Goal: Information Seeking & Learning: Learn about a topic

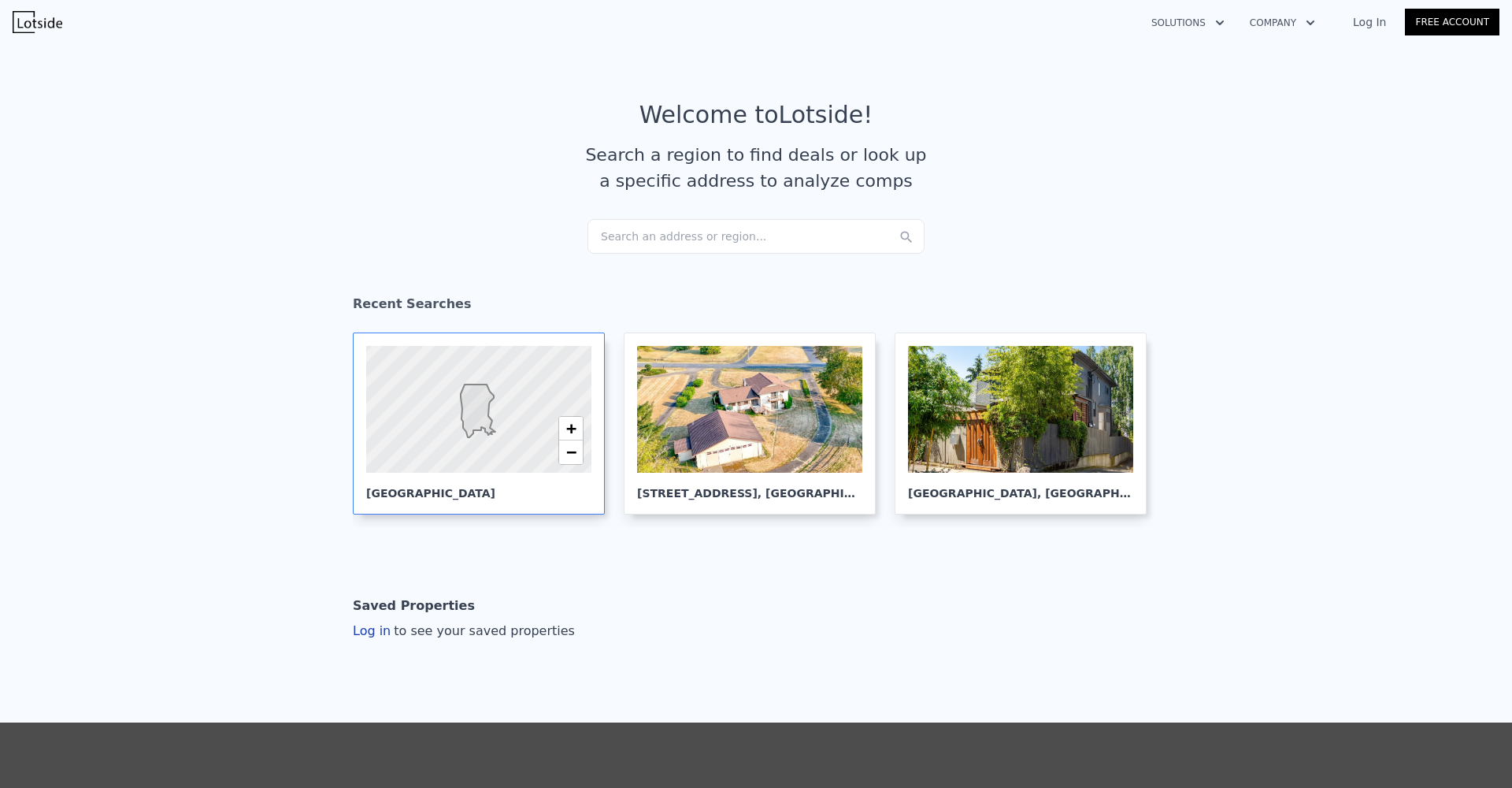
click at [482, 414] on icon at bounding box center [478, 411] width 35 height 53
click at [952, 394] on div at bounding box center [1021, 410] width 225 height 127
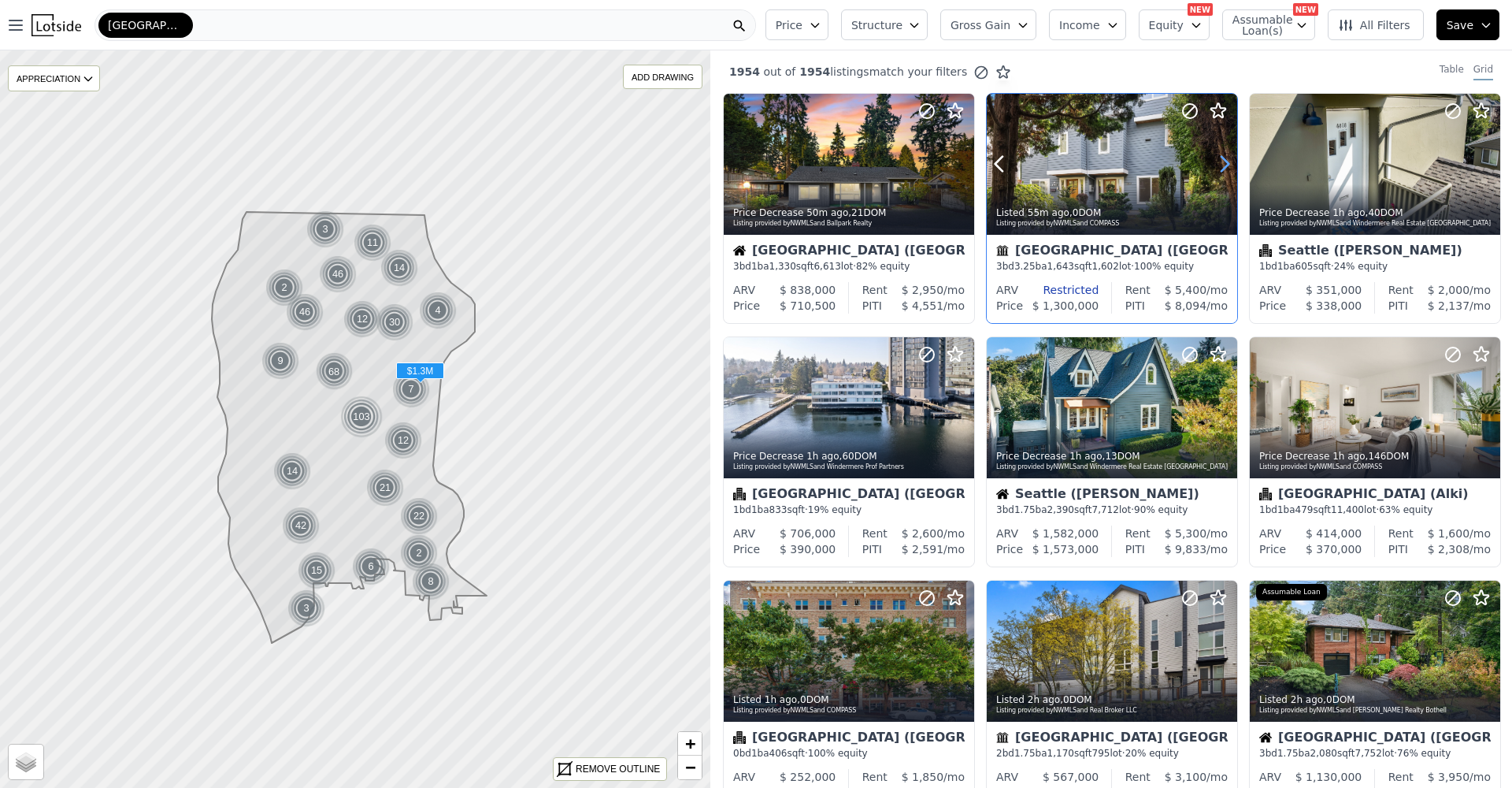
click at [1212, 166] on icon at bounding box center [1224, 163] width 25 height 25
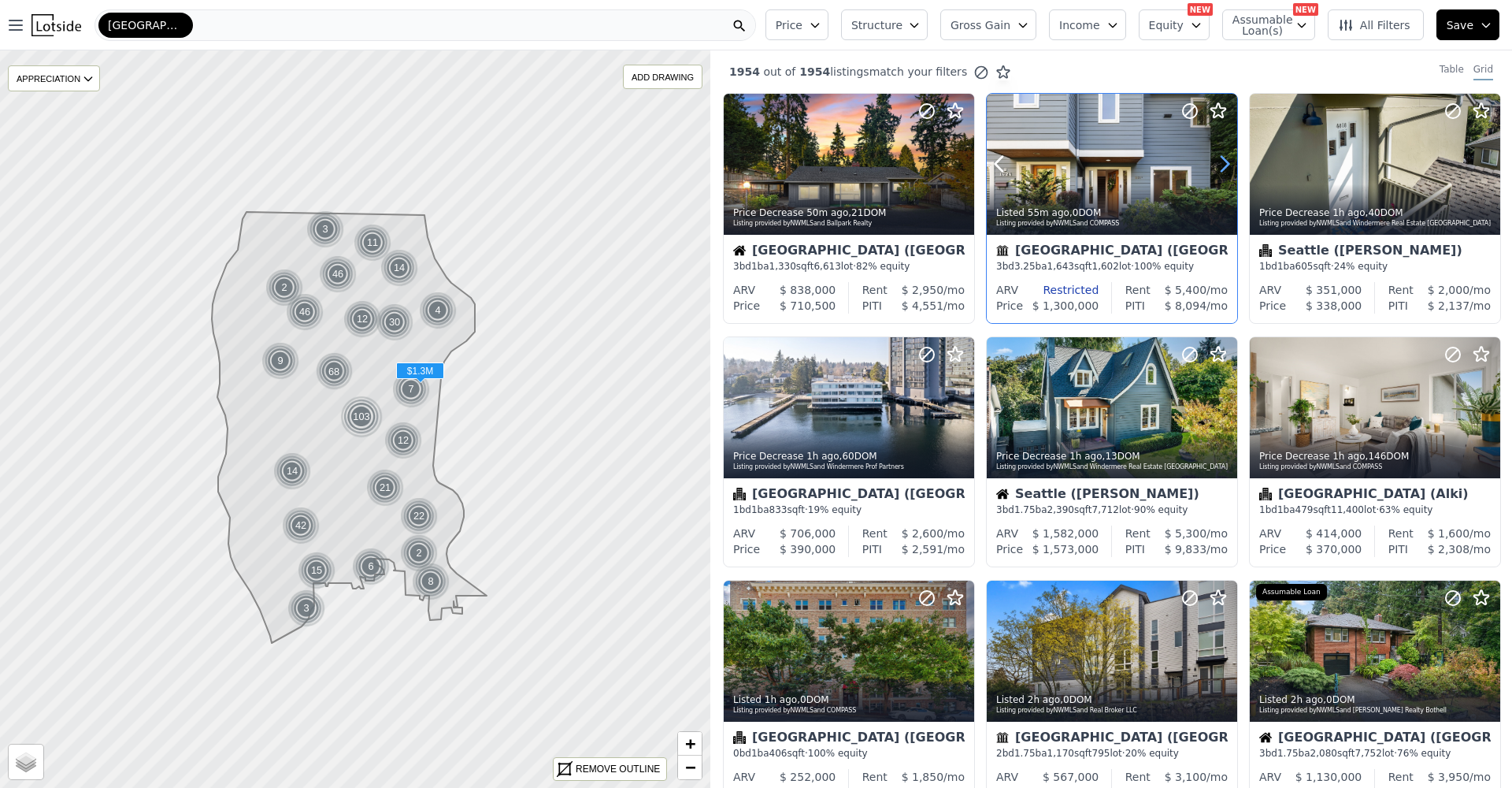
click at [1212, 166] on icon at bounding box center [1224, 163] width 25 height 25
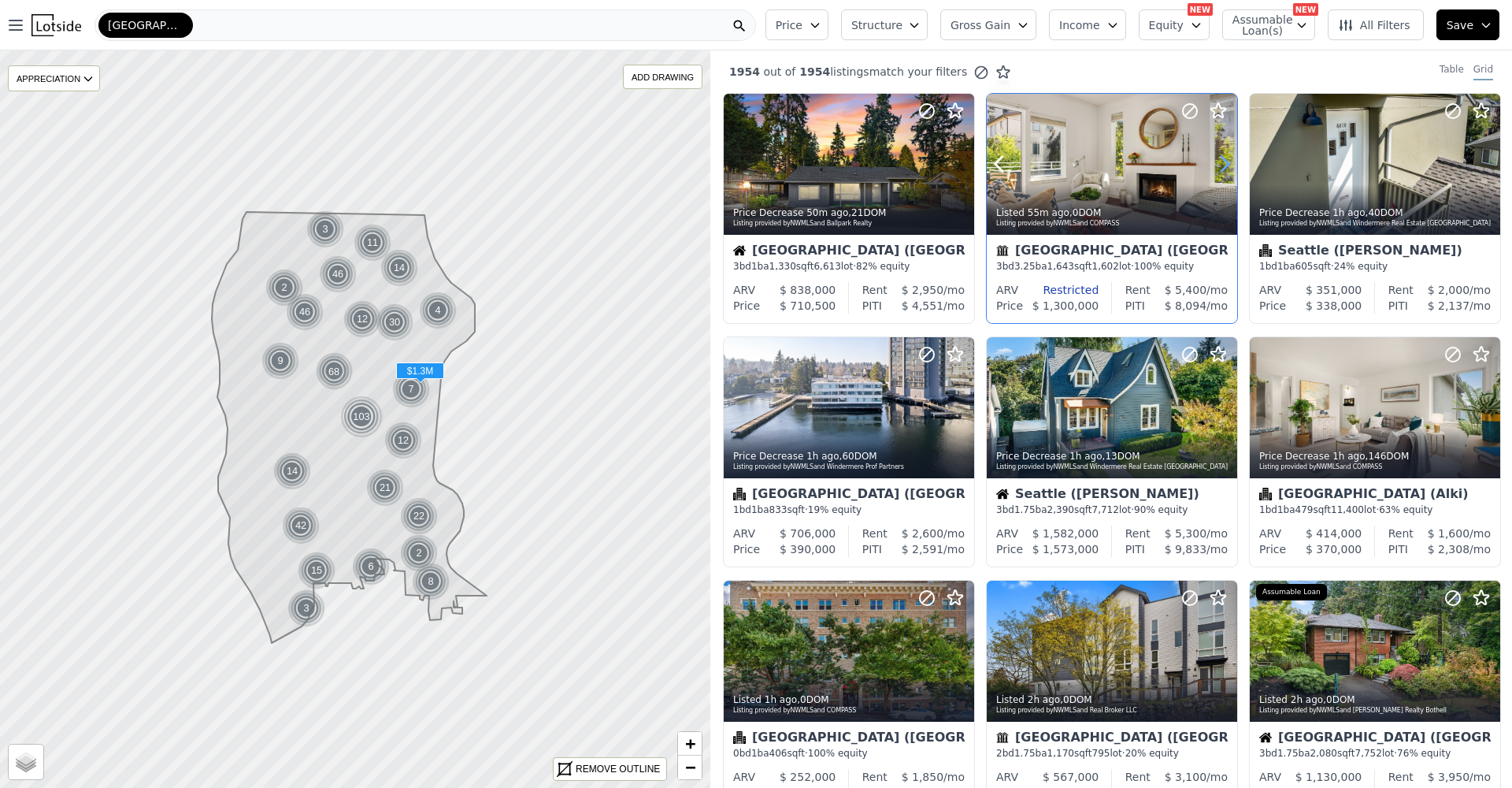
click at [1212, 166] on icon at bounding box center [1224, 163] width 25 height 25
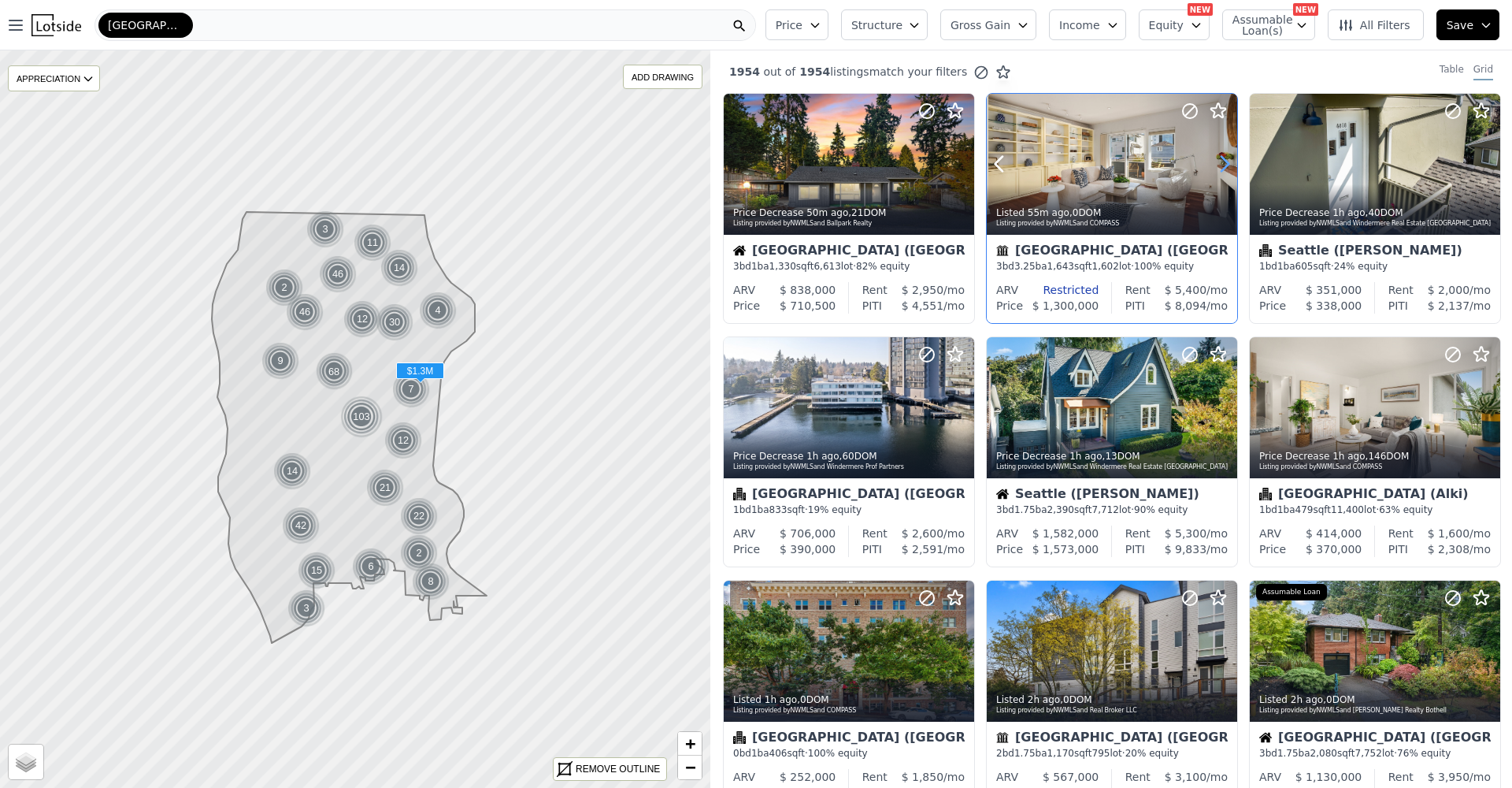
click at [1212, 166] on icon at bounding box center [1224, 163] width 25 height 25
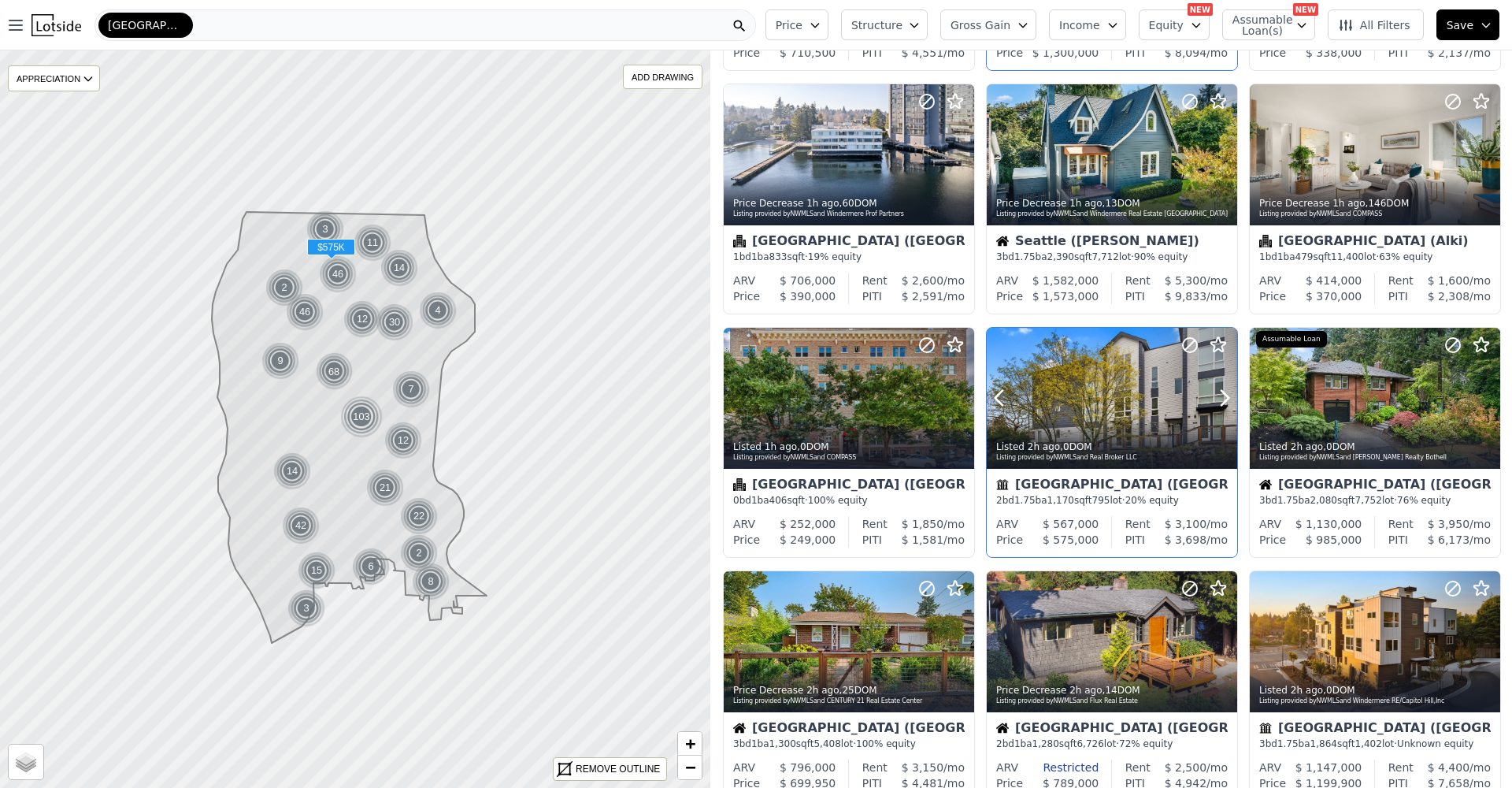
scroll to position [365, 0]
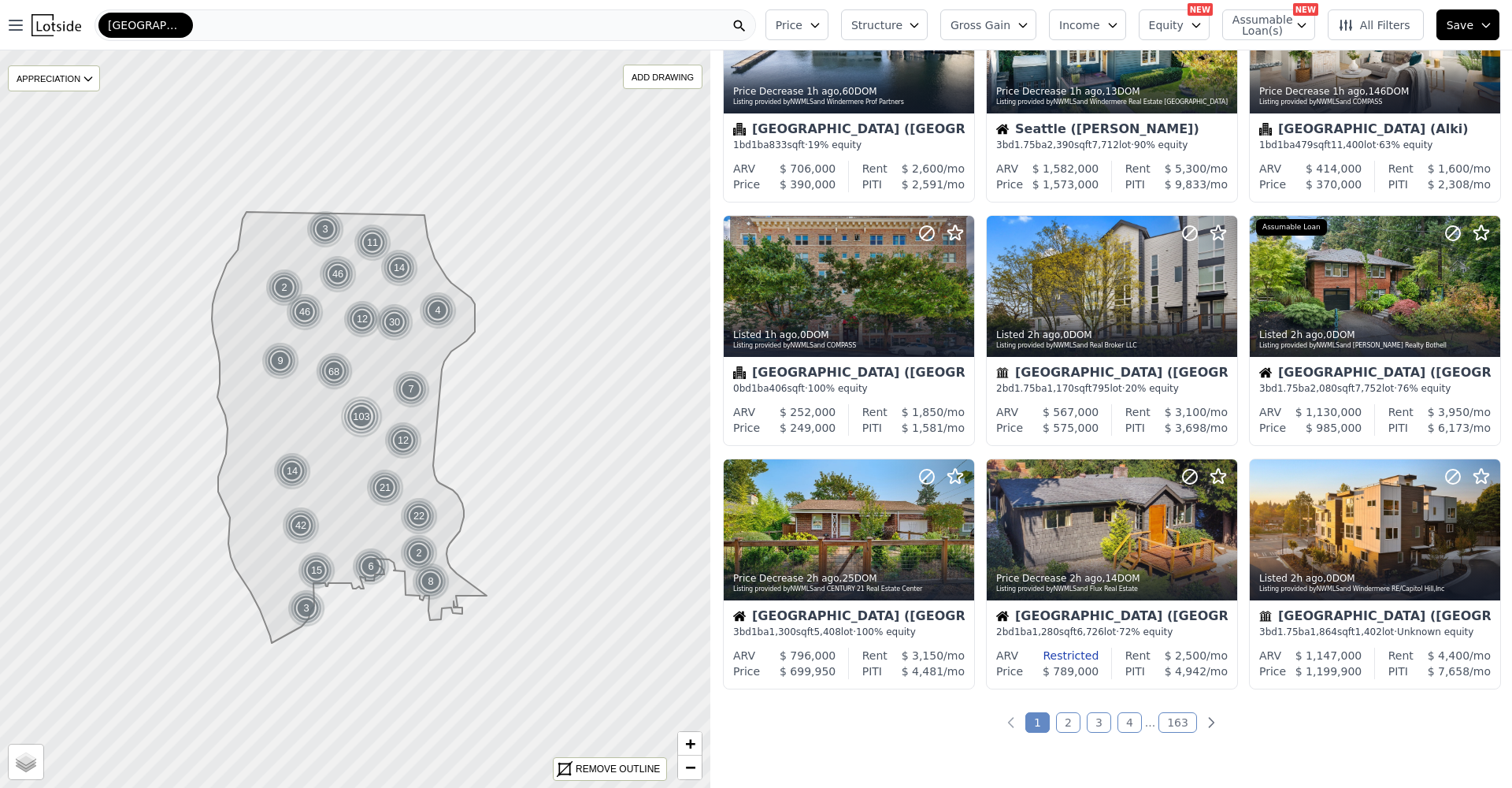
click at [1071, 731] on link "2" at bounding box center [1068, 722] width 24 height 20
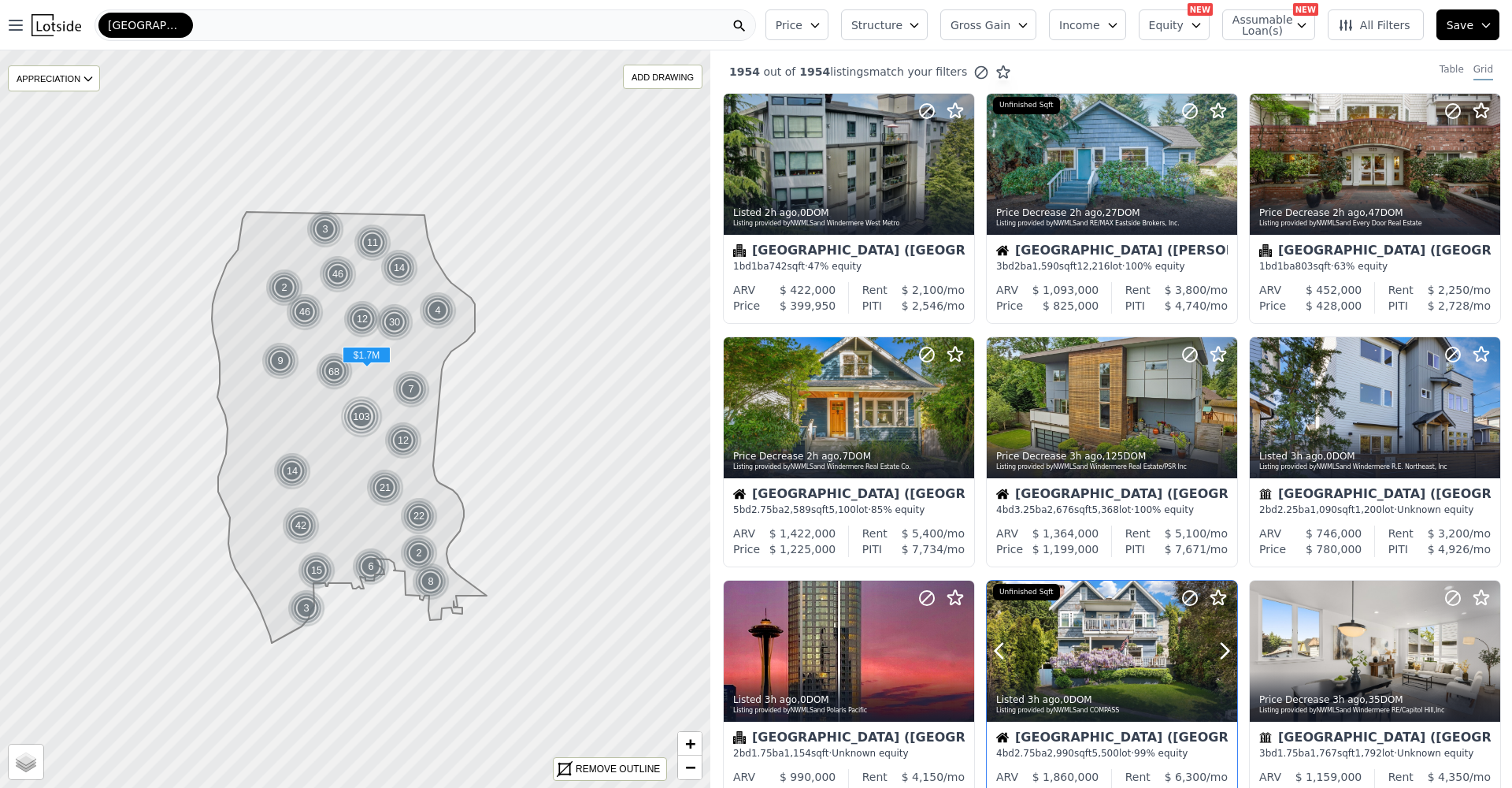
scroll to position [266, 0]
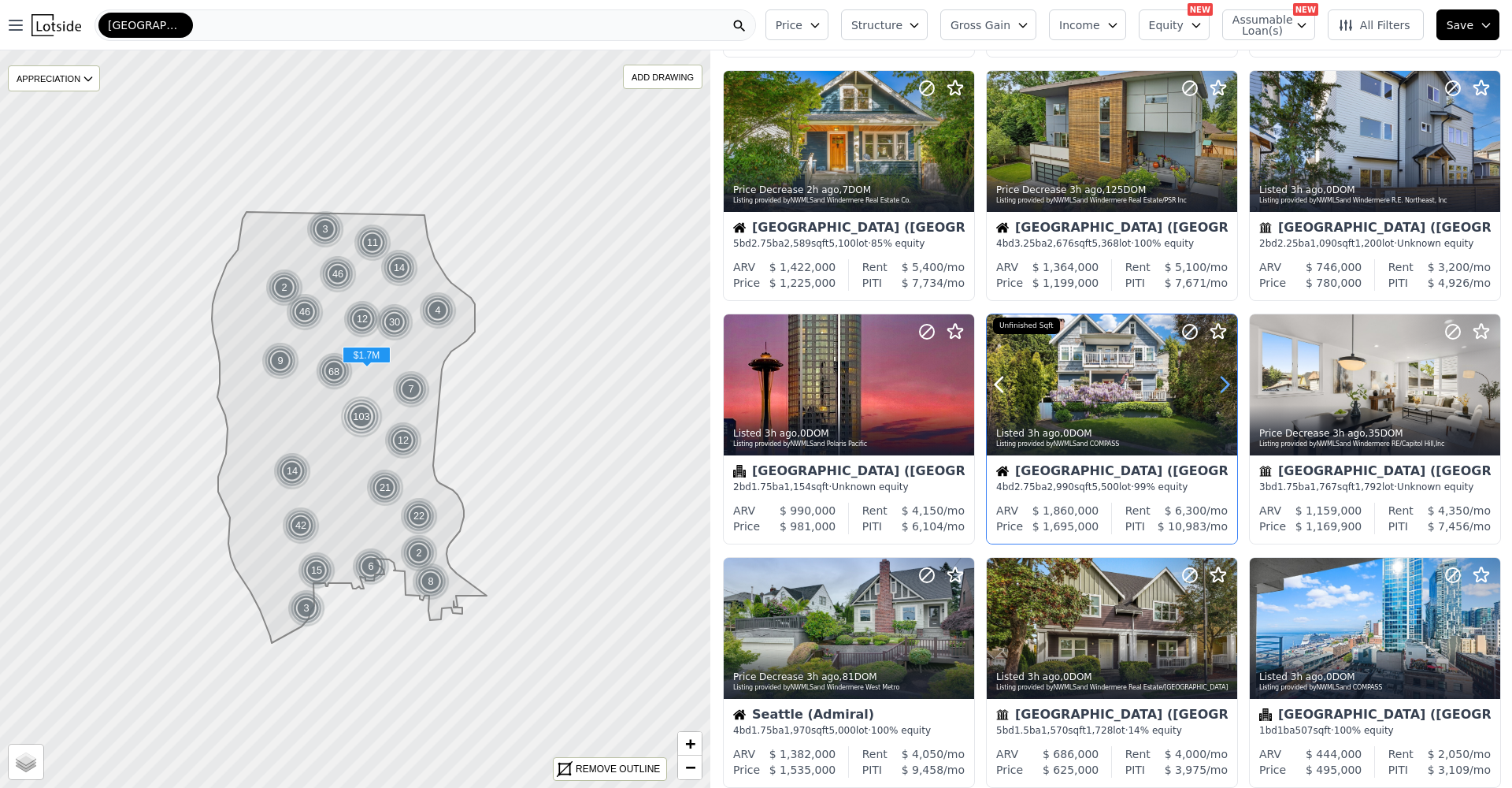
click at [1225, 382] on icon at bounding box center [1224, 384] width 25 height 25
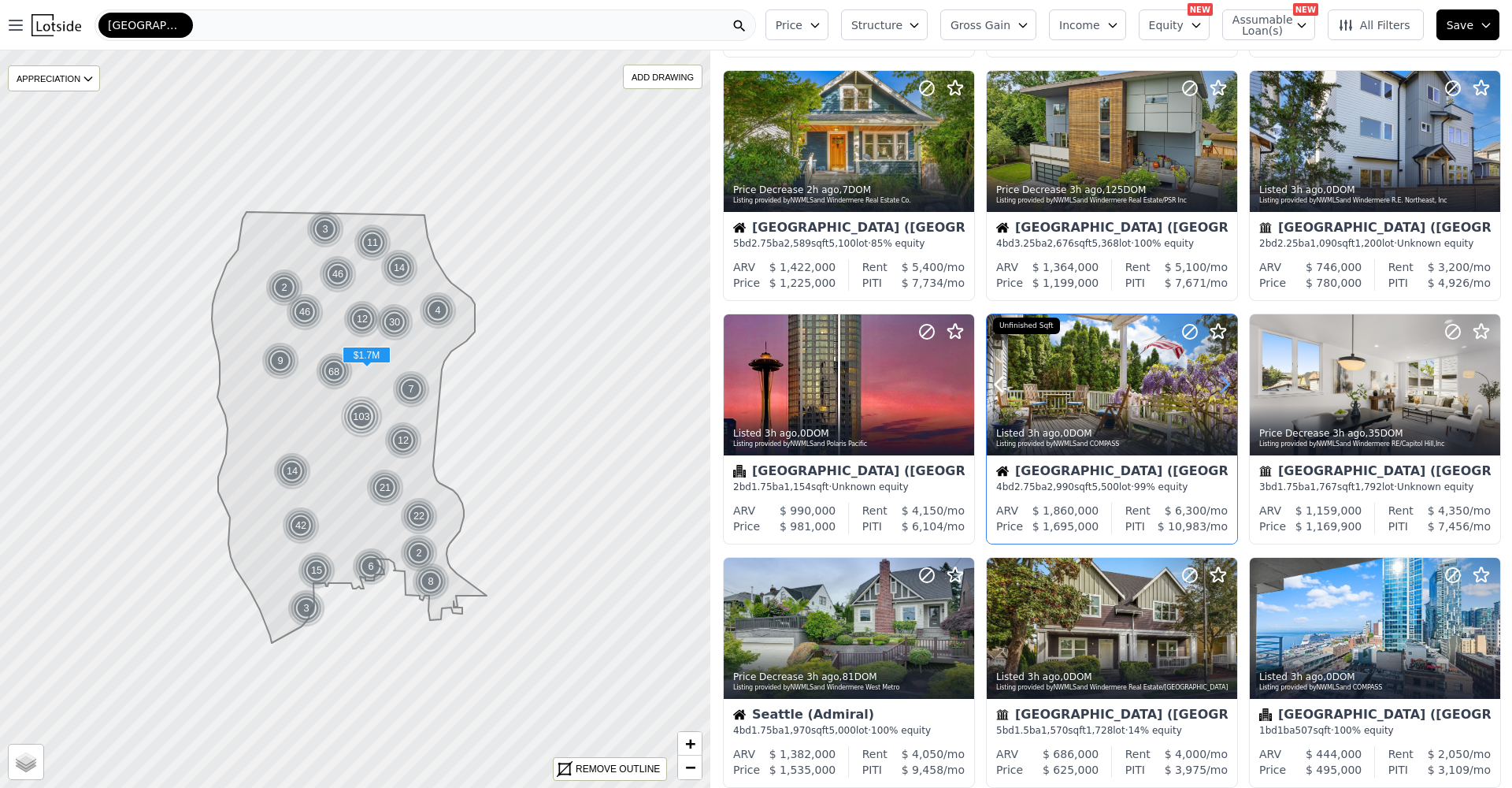
click at [1225, 382] on icon at bounding box center [1224, 384] width 25 height 25
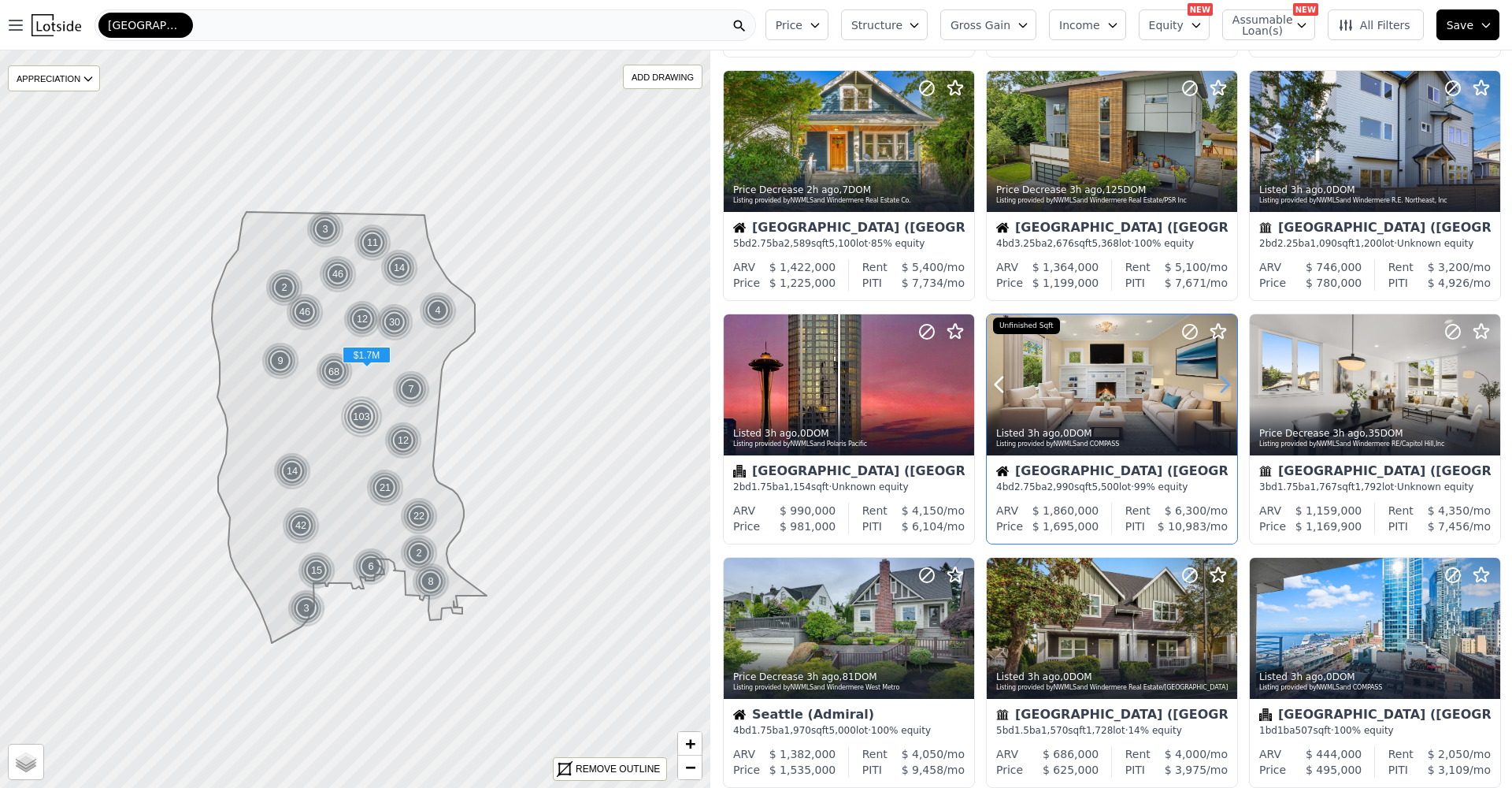
click at [1225, 382] on icon at bounding box center [1224, 384] width 25 height 25
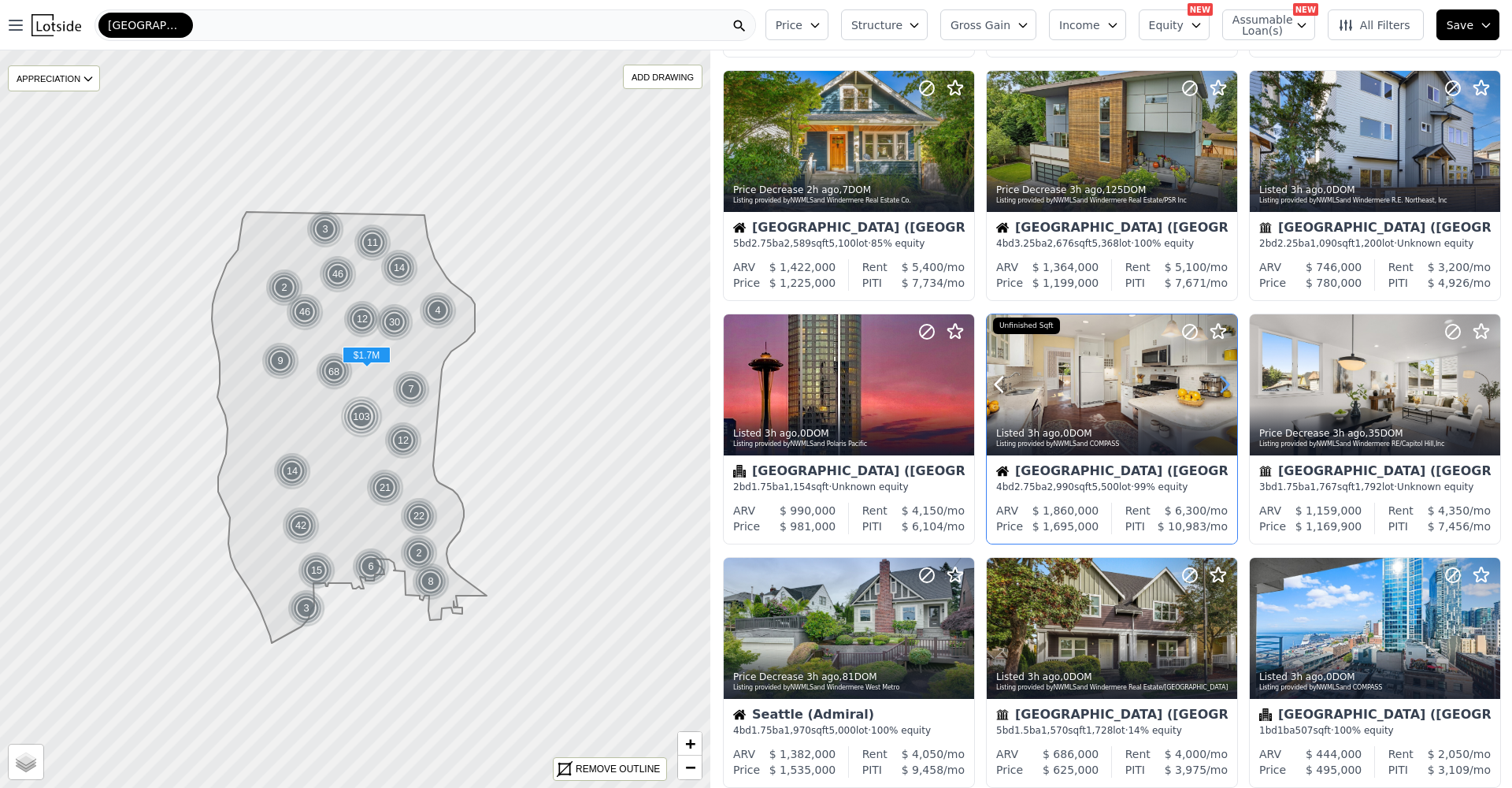
click at [1225, 382] on icon at bounding box center [1224, 384] width 25 height 25
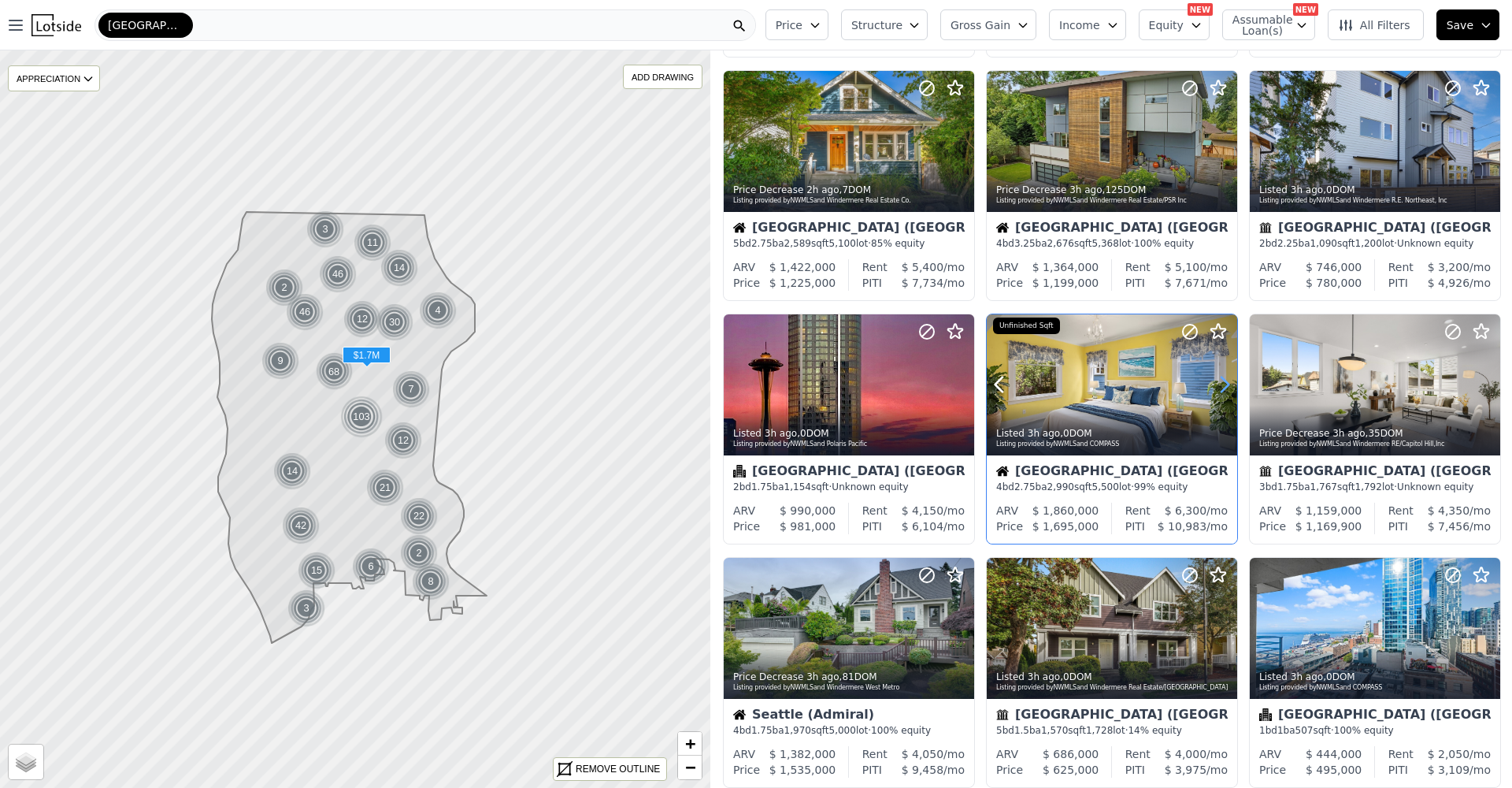
click at [1225, 382] on icon at bounding box center [1224, 384] width 25 height 25
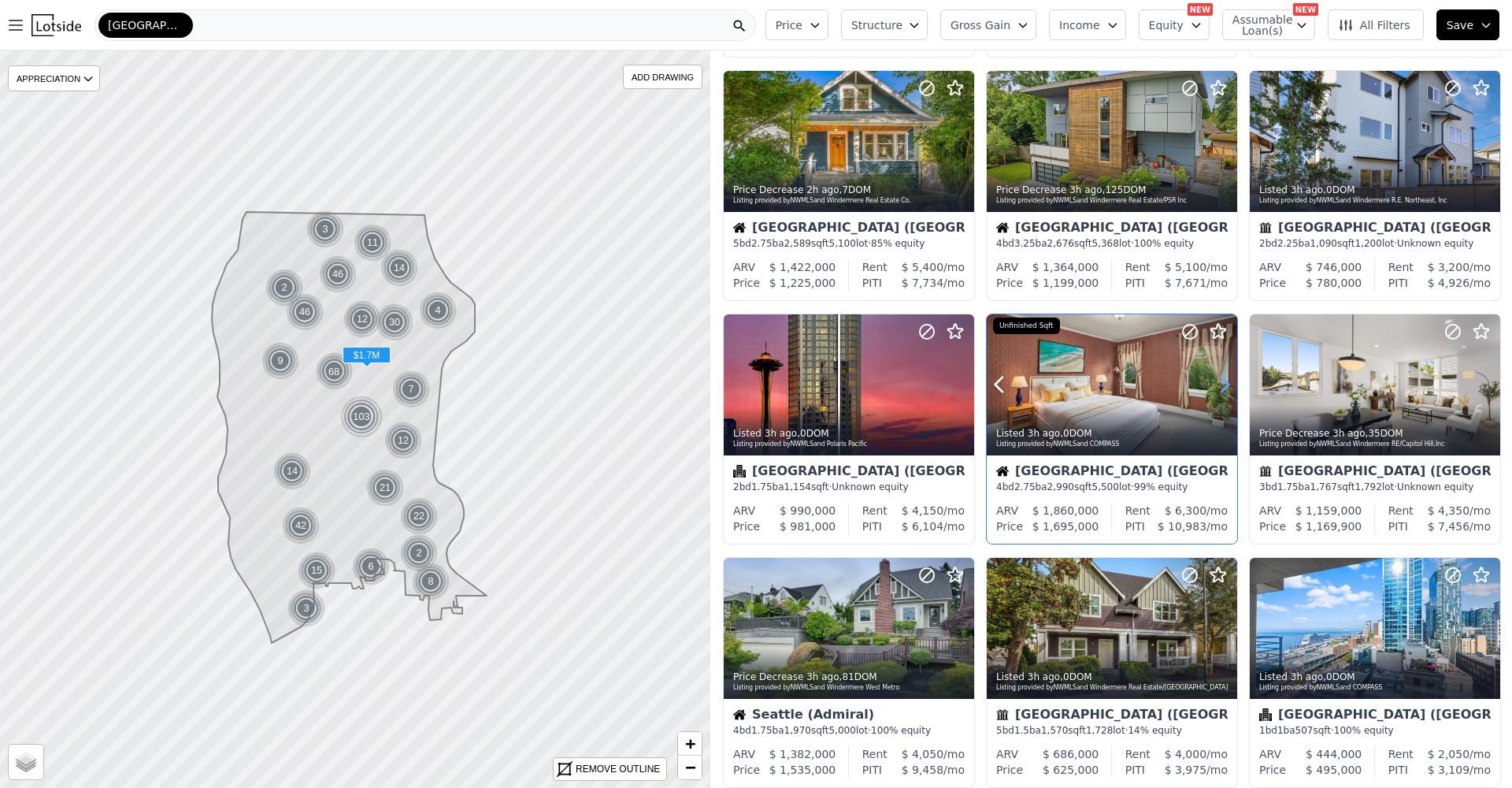
click at [1225, 382] on icon at bounding box center [1224, 384] width 25 height 25
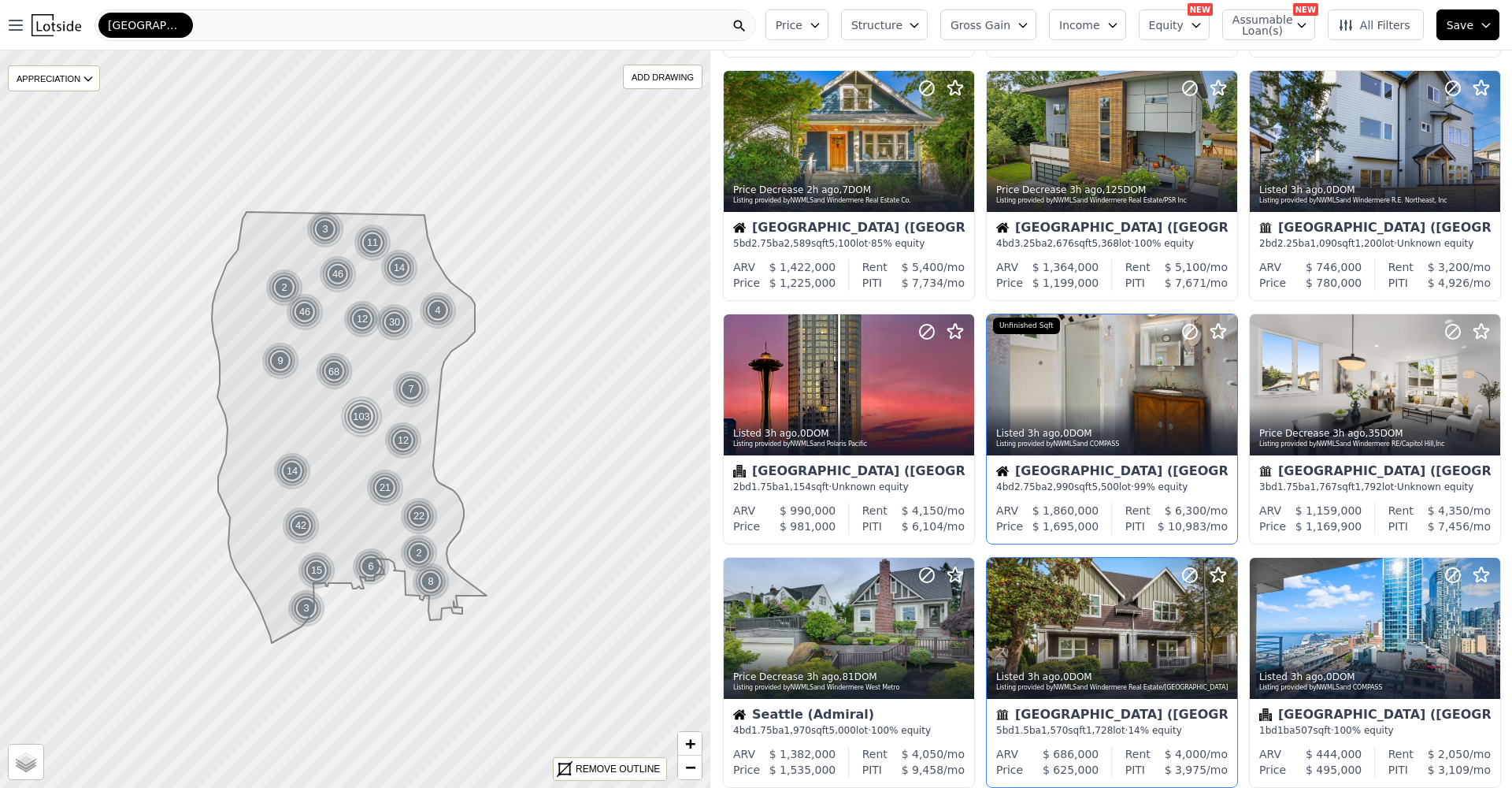
scroll to position [392, 0]
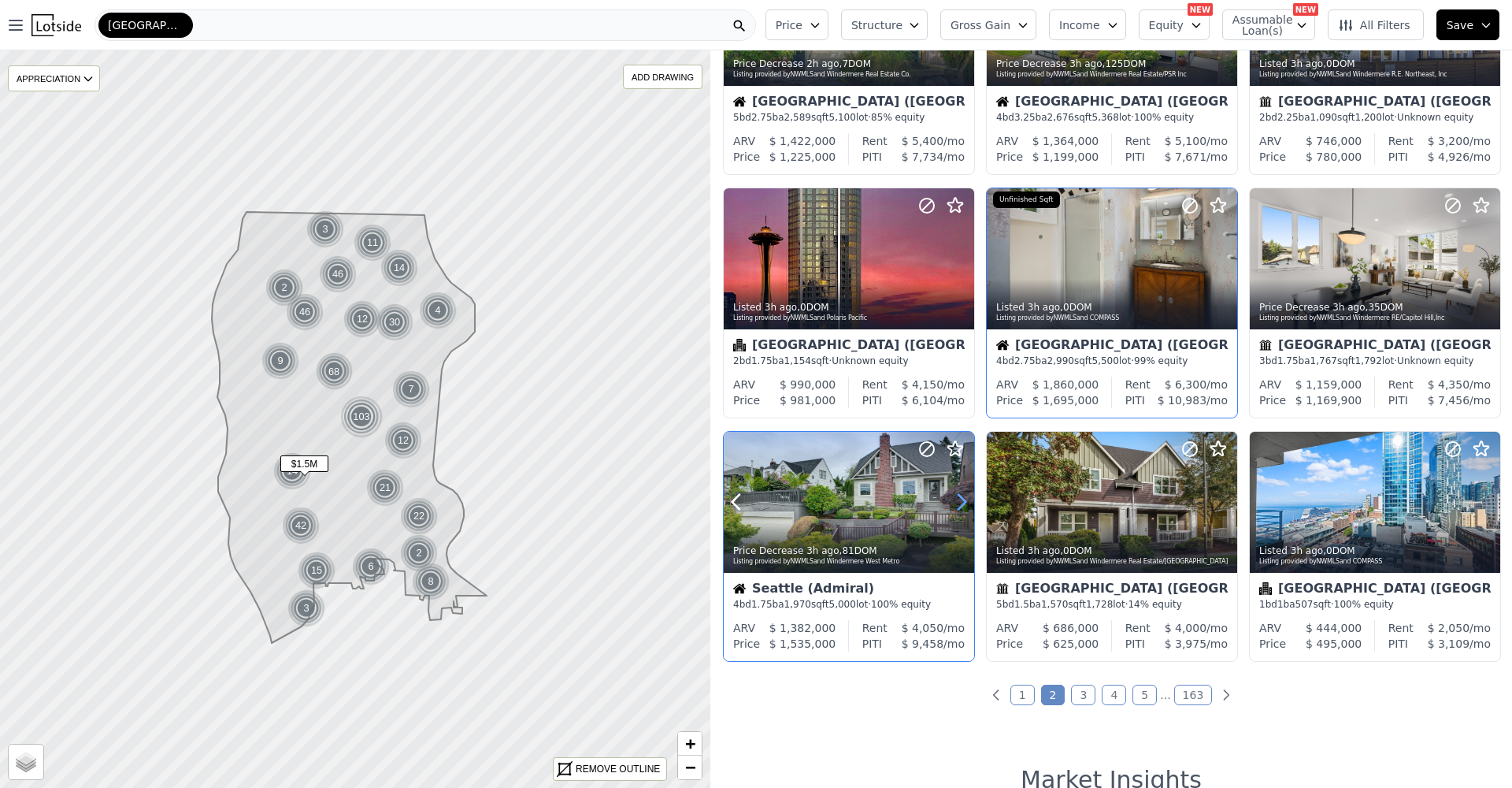
click at [958, 504] on icon at bounding box center [961, 501] width 25 height 25
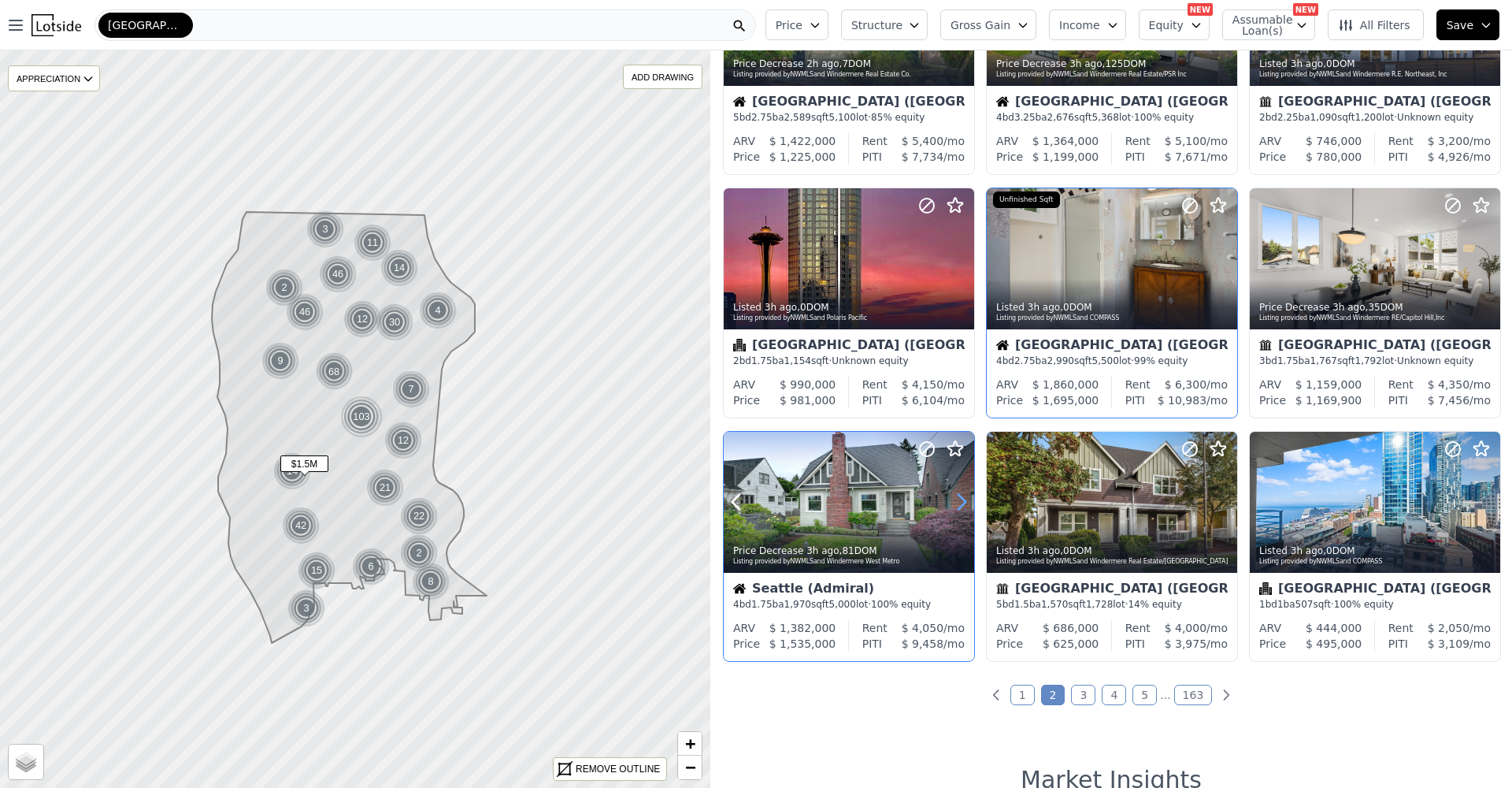
click at [958, 504] on icon at bounding box center [961, 501] width 25 height 25
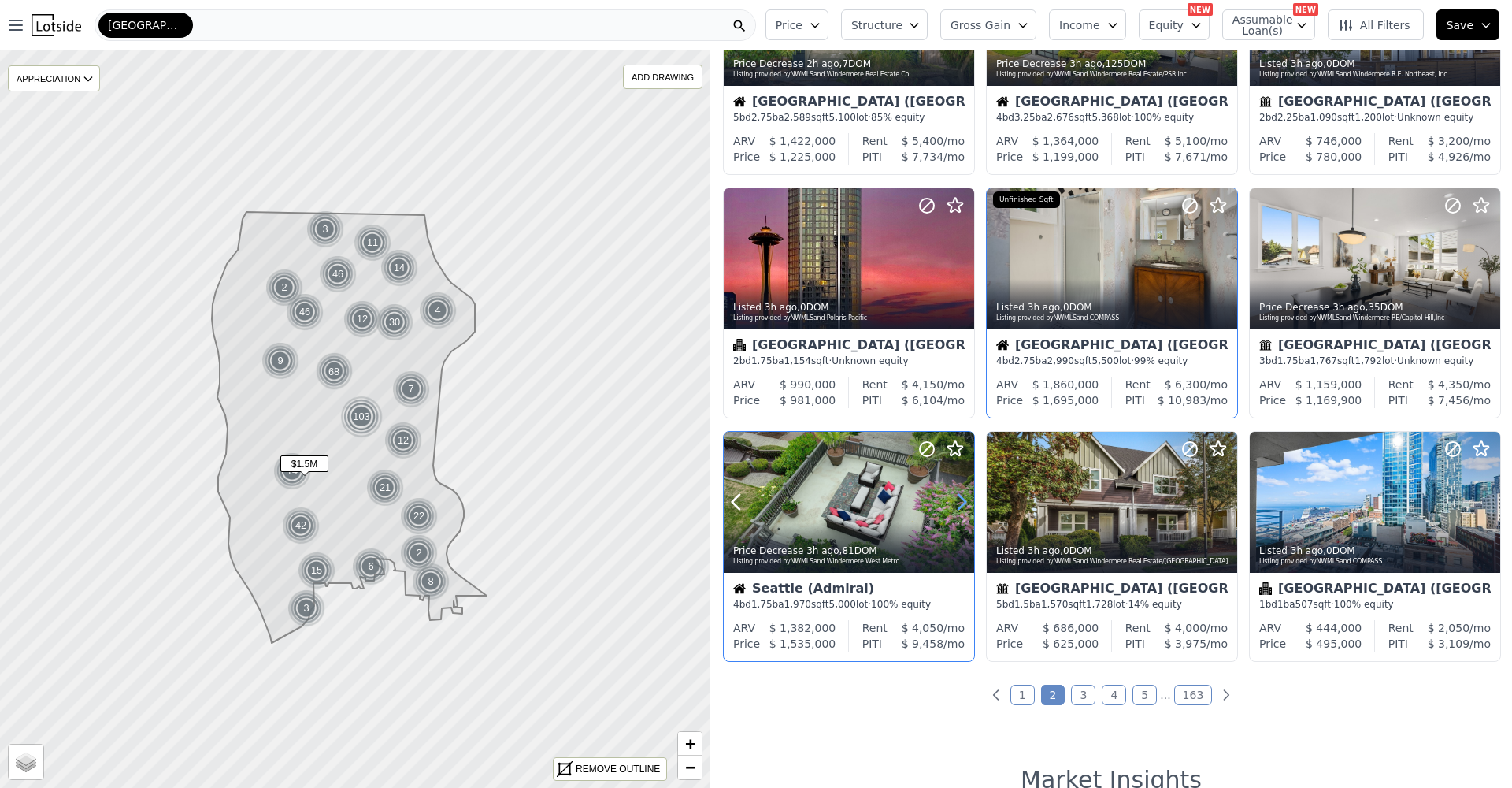
click at [958, 504] on icon at bounding box center [961, 501] width 25 height 25
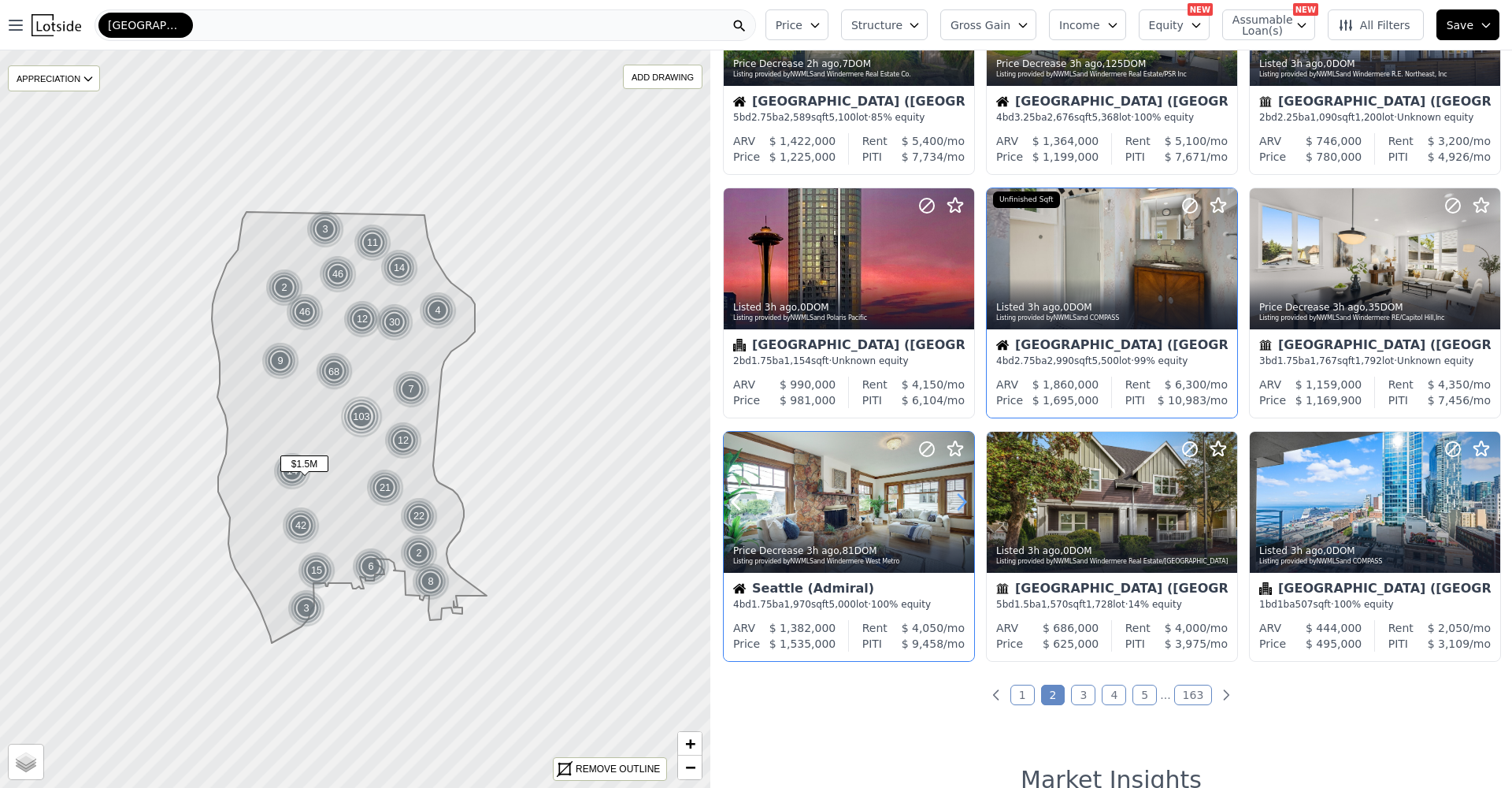
click at [958, 504] on icon at bounding box center [961, 501] width 25 height 25
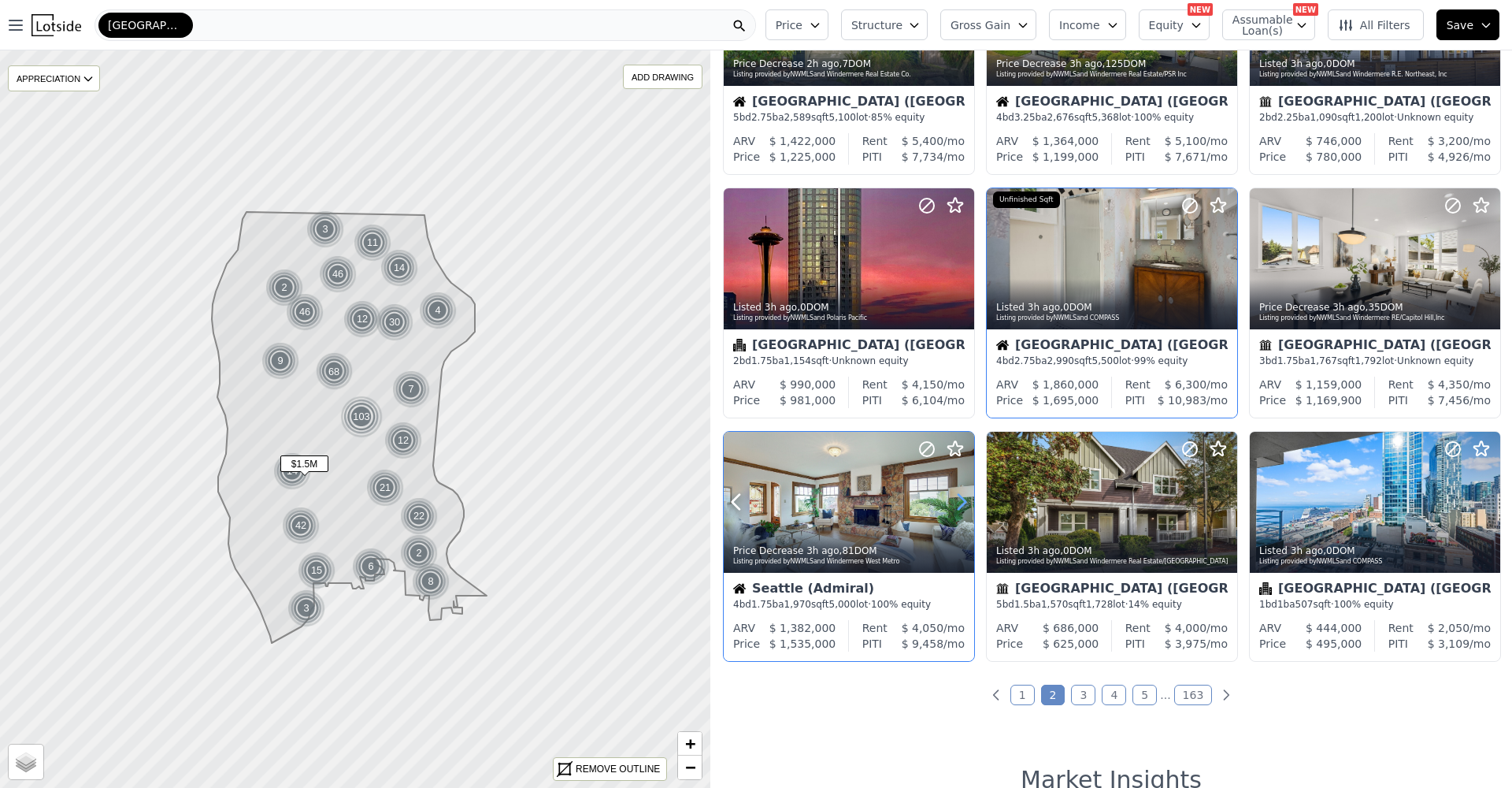
click at [958, 504] on icon at bounding box center [961, 501] width 25 height 25
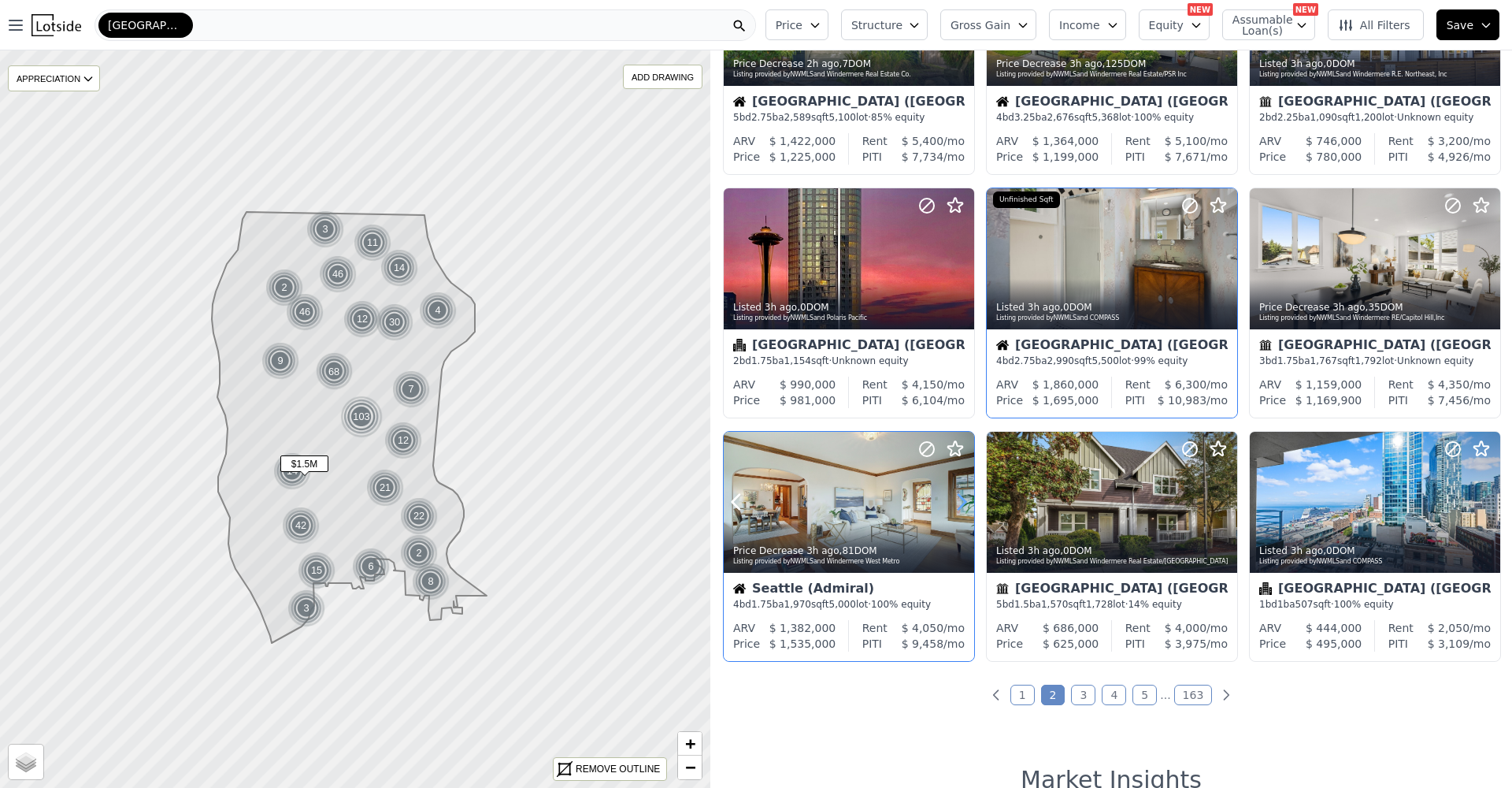
click at [958, 504] on icon at bounding box center [961, 501] width 25 height 25
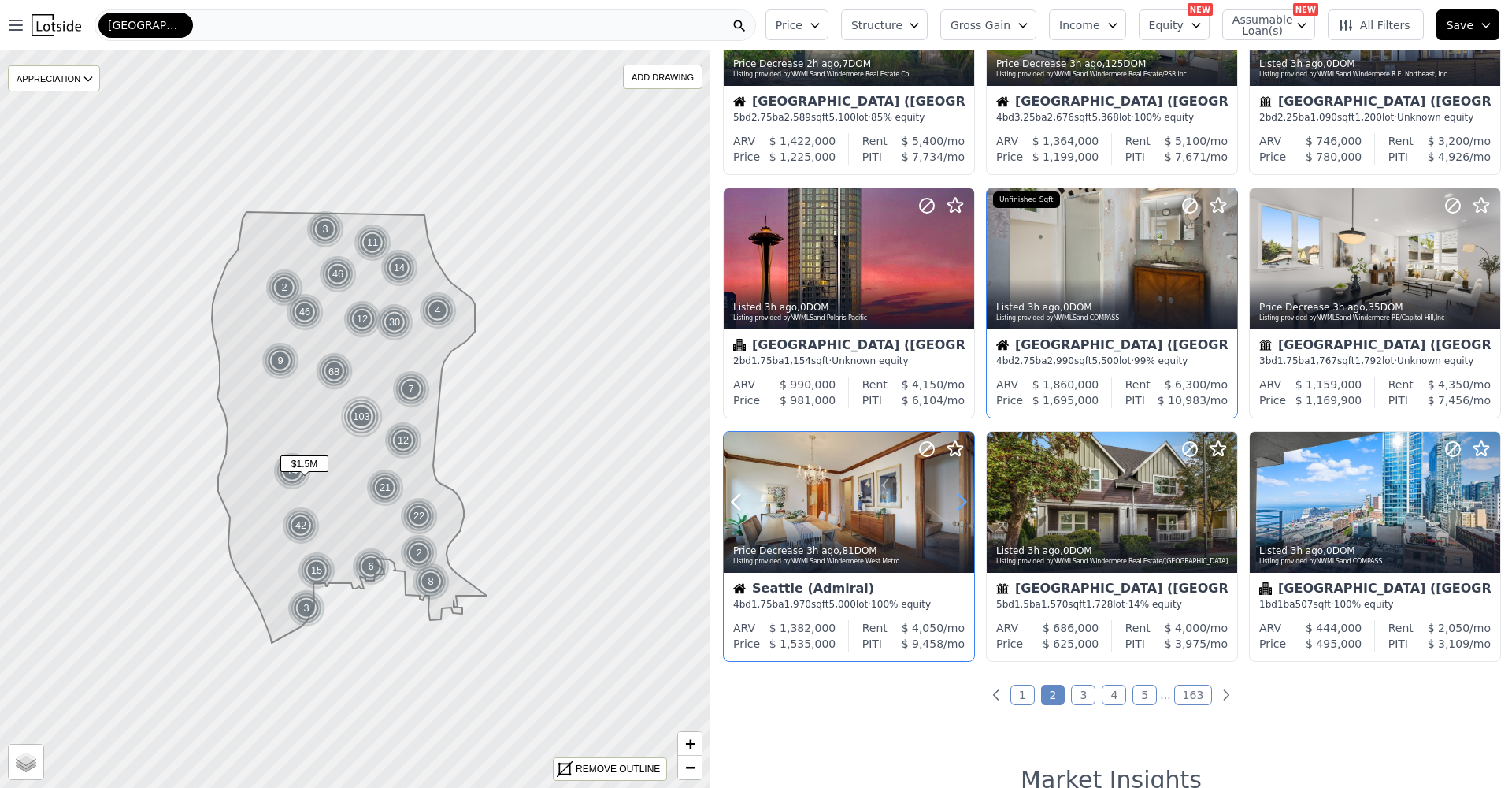
click at [958, 504] on icon at bounding box center [961, 501] width 25 height 25
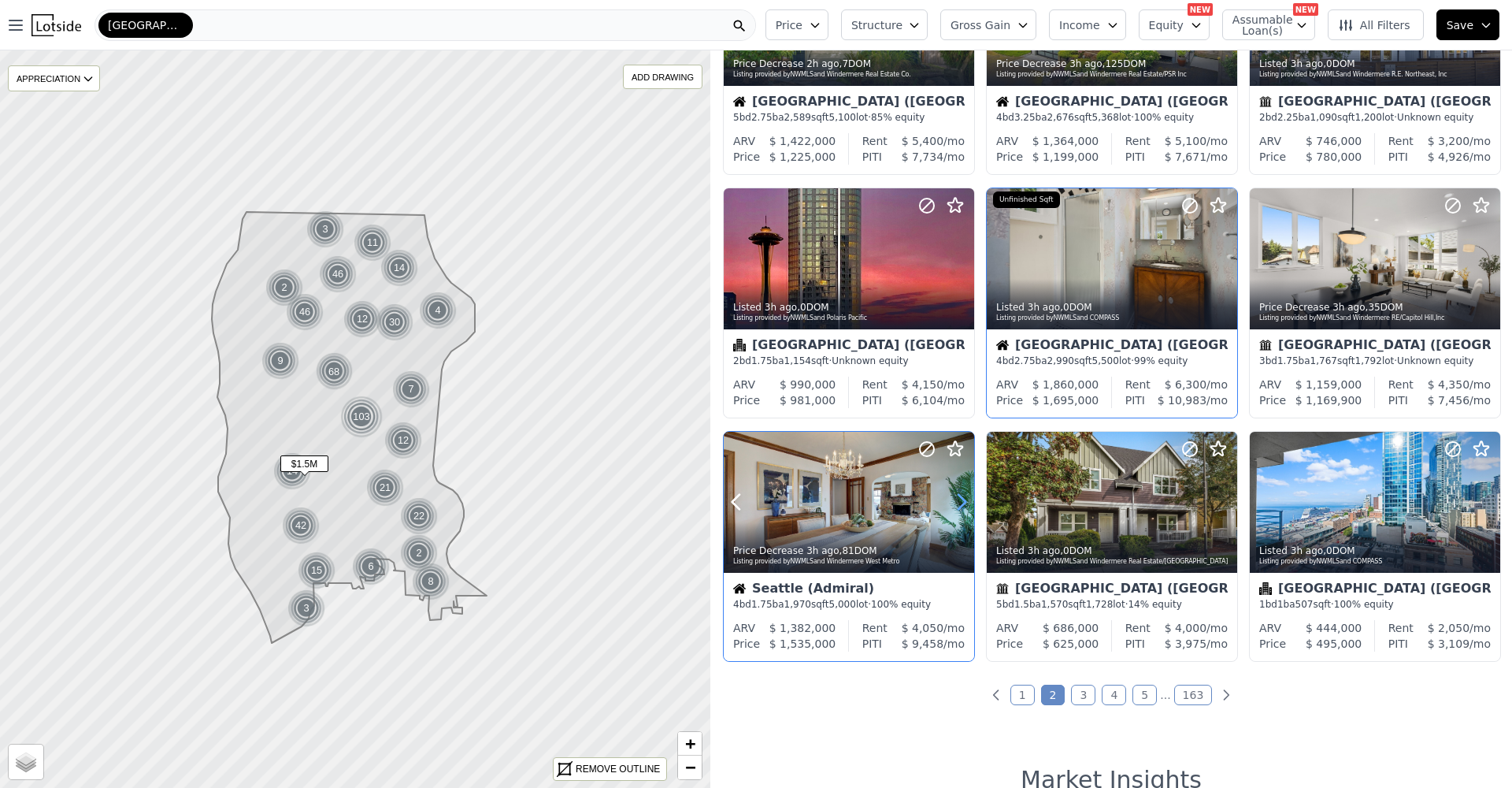
click at [958, 504] on icon at bounding box center [961, 501] width 25 height 25
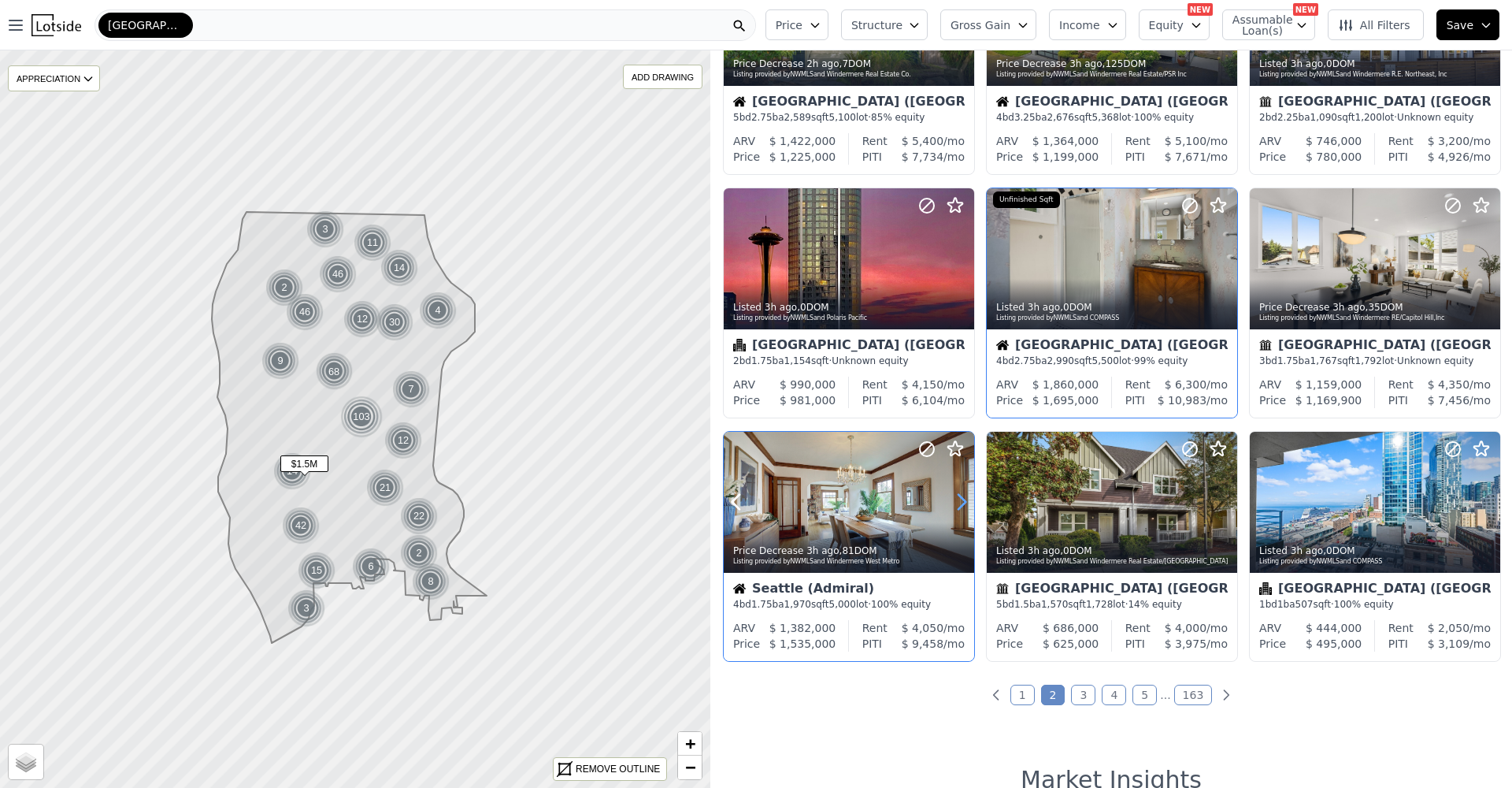
click at [958, 504] on icon at bounding box center [961, 501] width 25 height 25
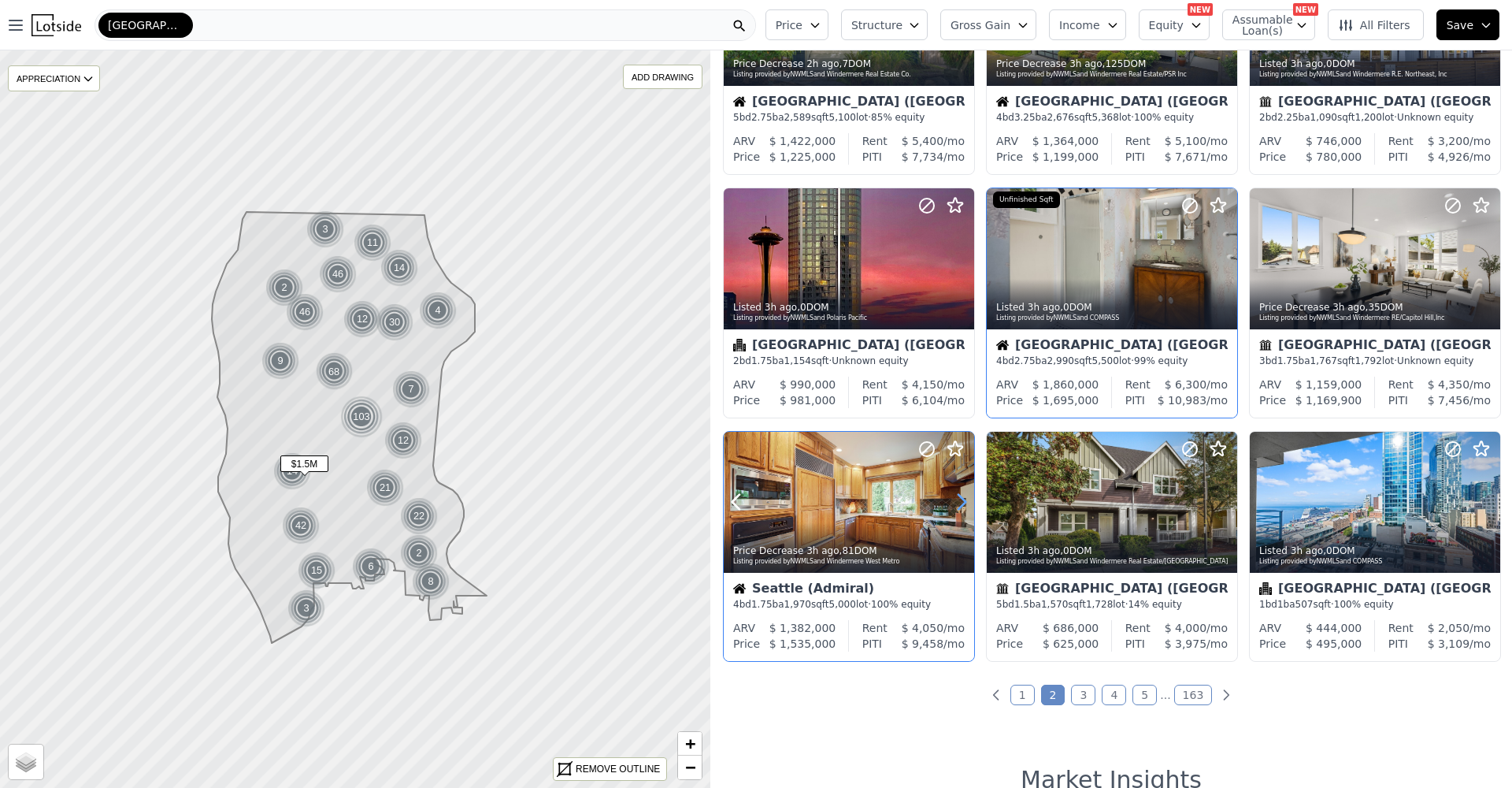
click at [958, 504] on icon at bounding box center [961, 501] width 25 height 25
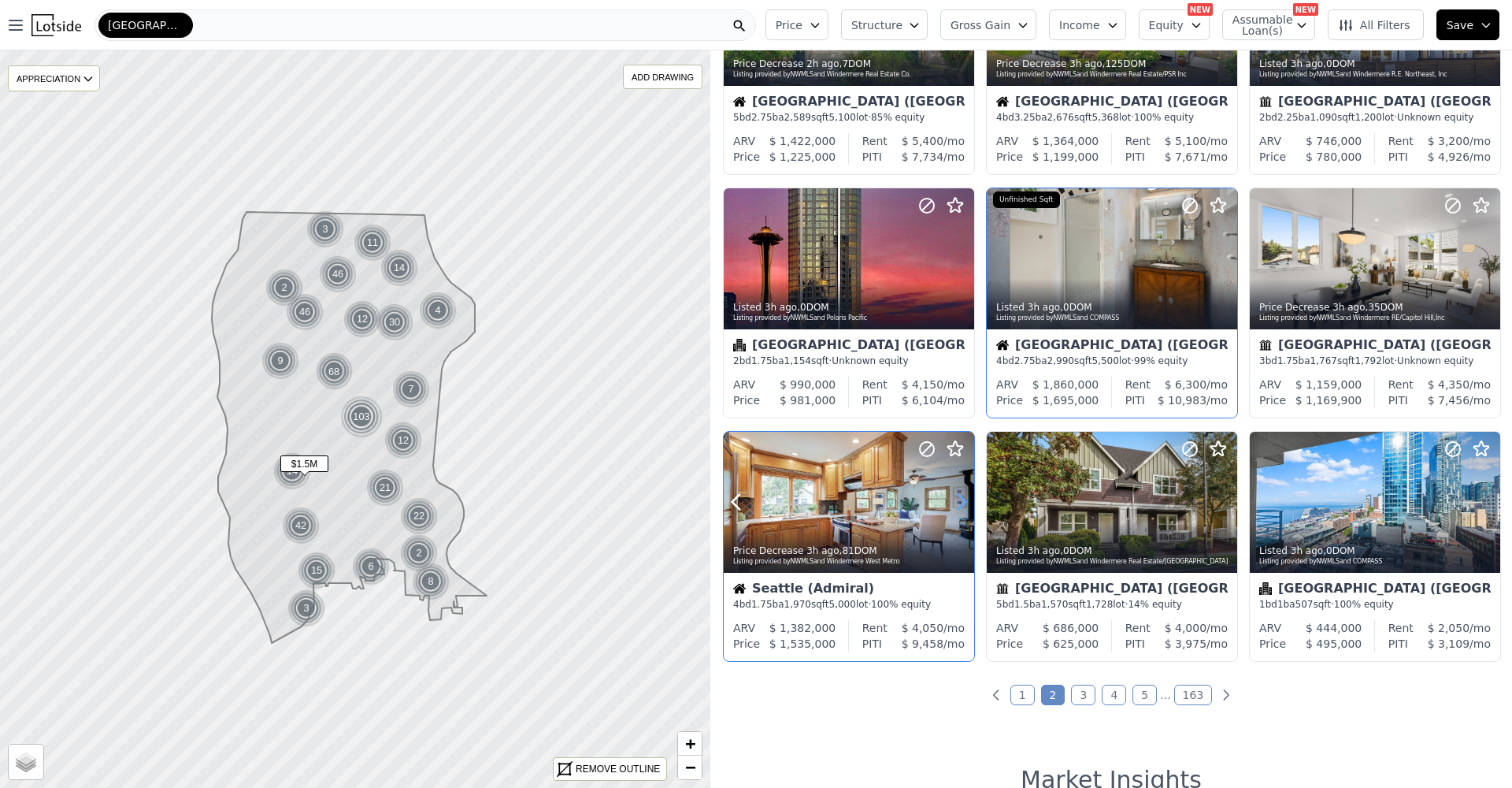
click at [958, 504] on icon at bounding box center [961, 501] width 25 height 25
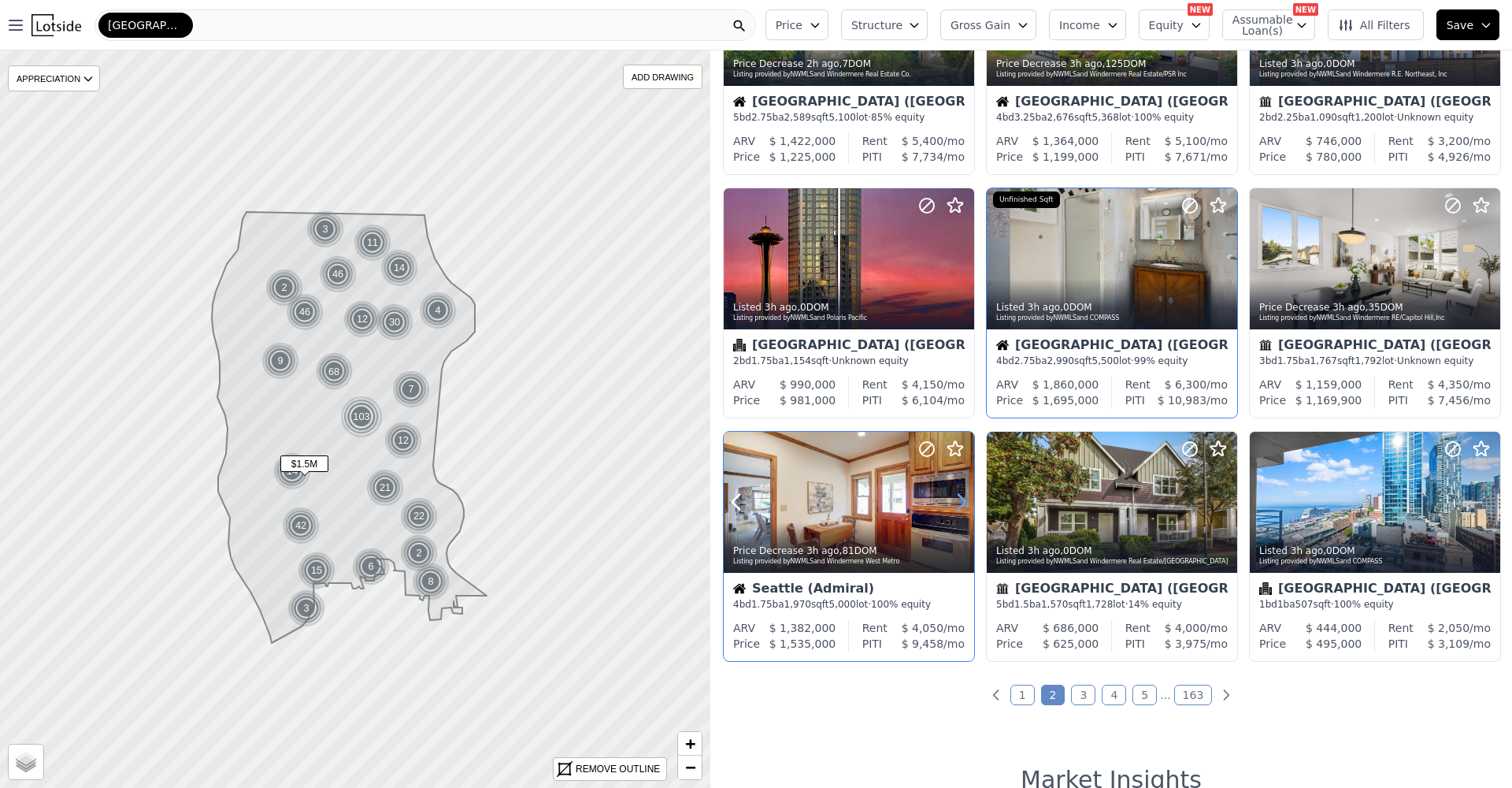
click at [958, 504] on icon at bounding box center [961, 501] width 25 height 25
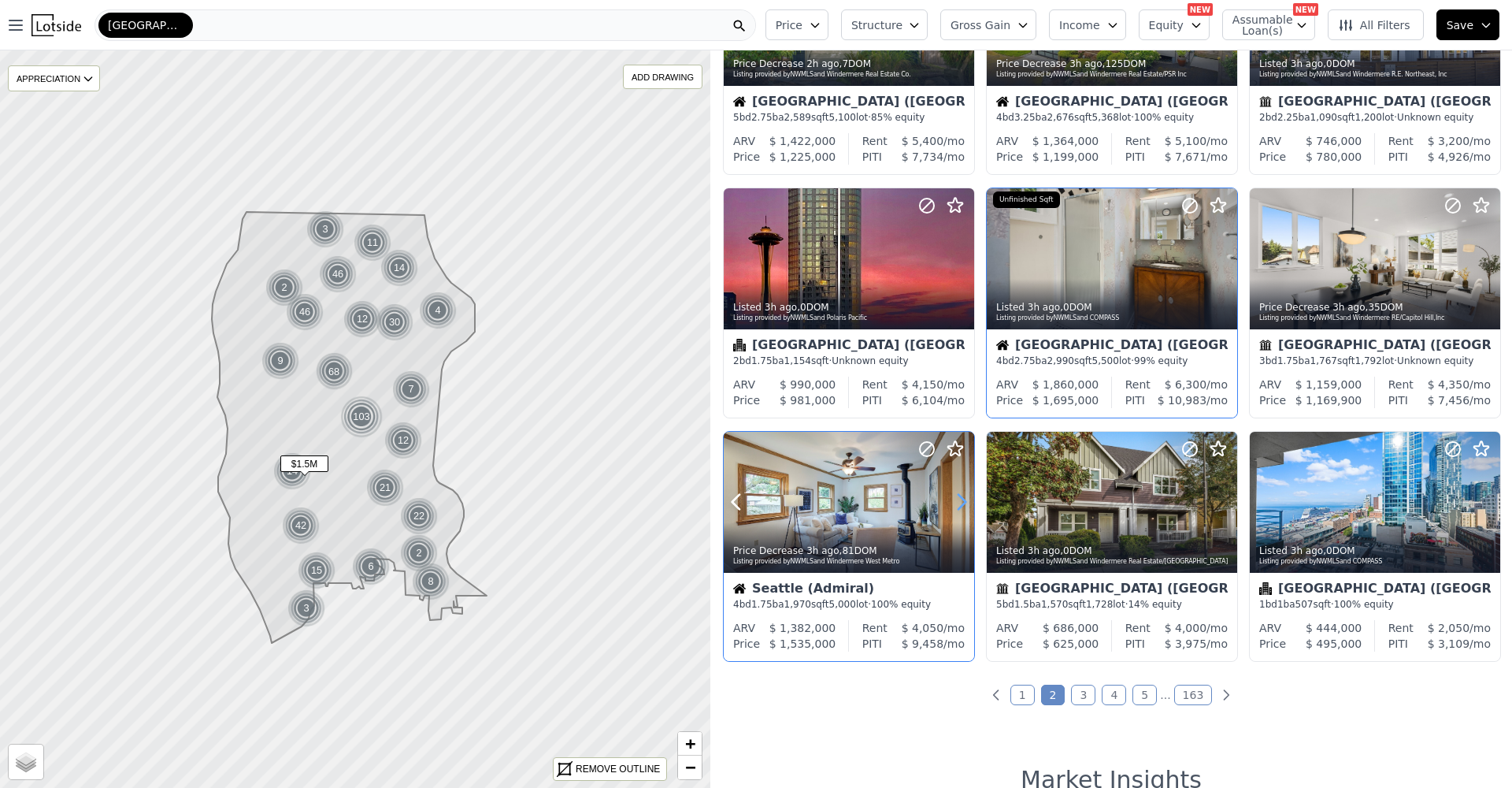
click at [958, 504] on icon at bounding box center [961, 501] width 25 height 25
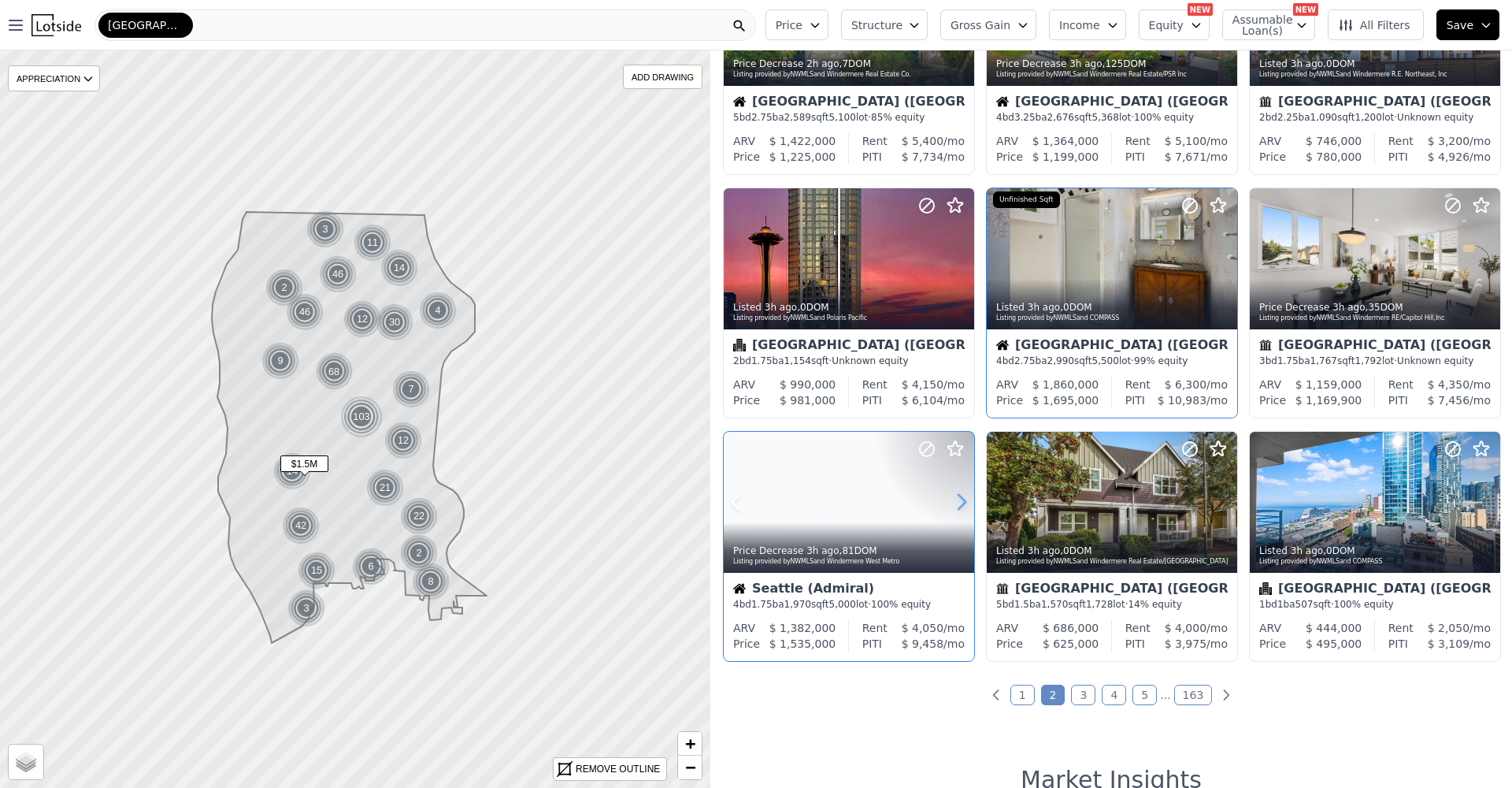
click at [958, 504] on icon at bounding box center [961, 501] width 25 height 25
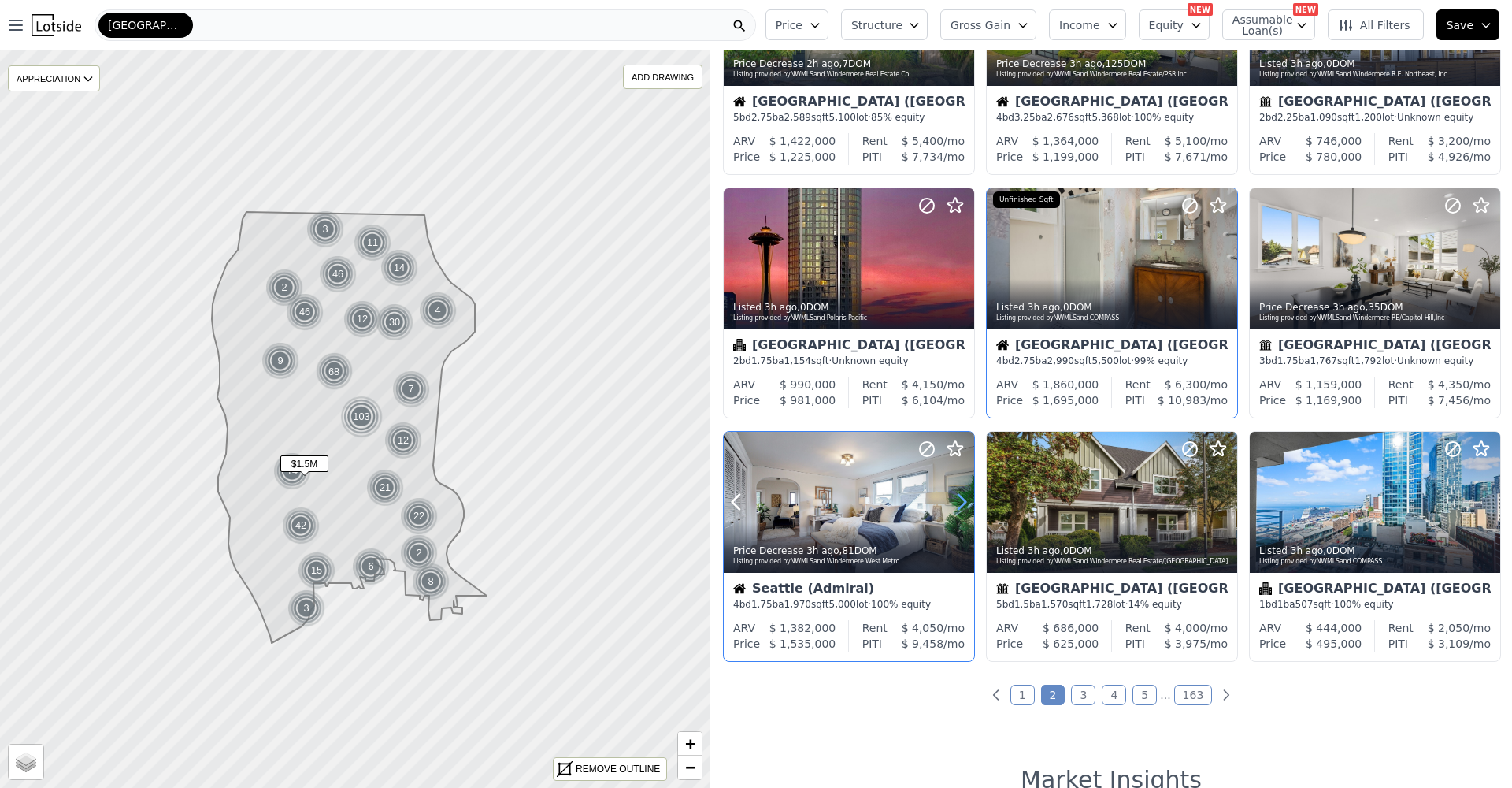
click at [958, 504] on icon at bounding box center [961, 501] width 25 height 25
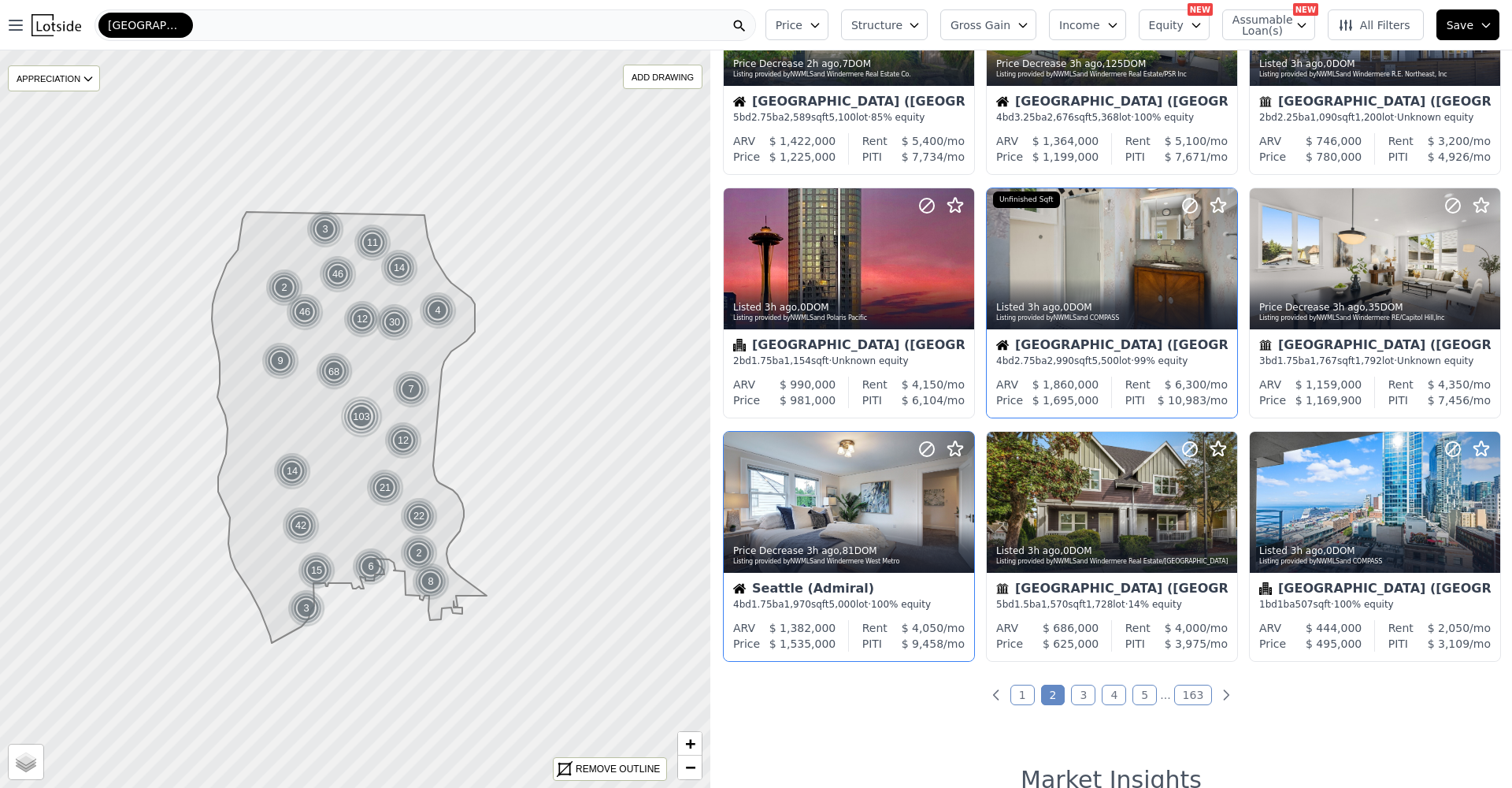
click at [1078, 695] on link "3" at bounding box center [1083, 694] width 24 height 20
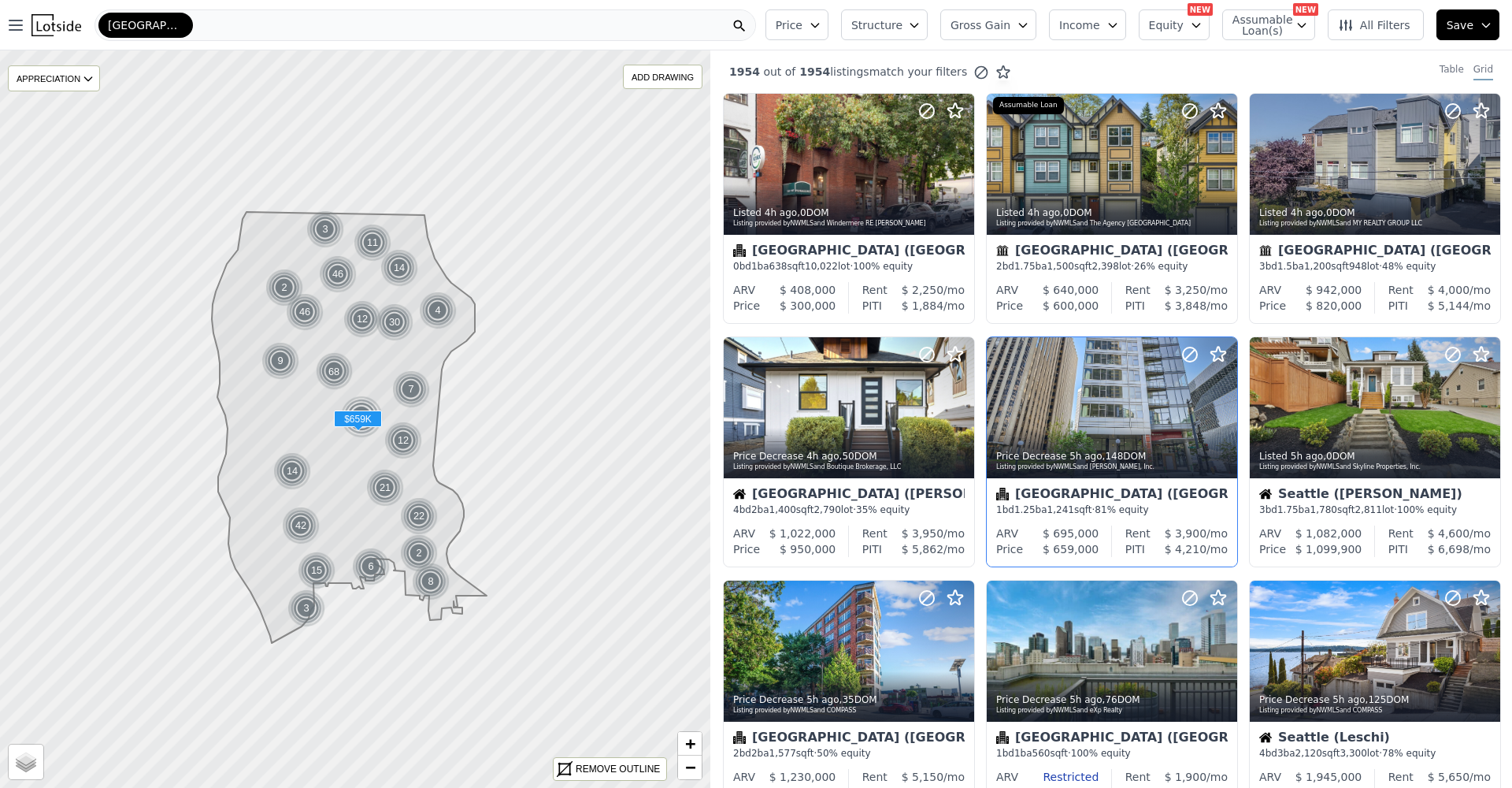
scroll to position [525, 0]
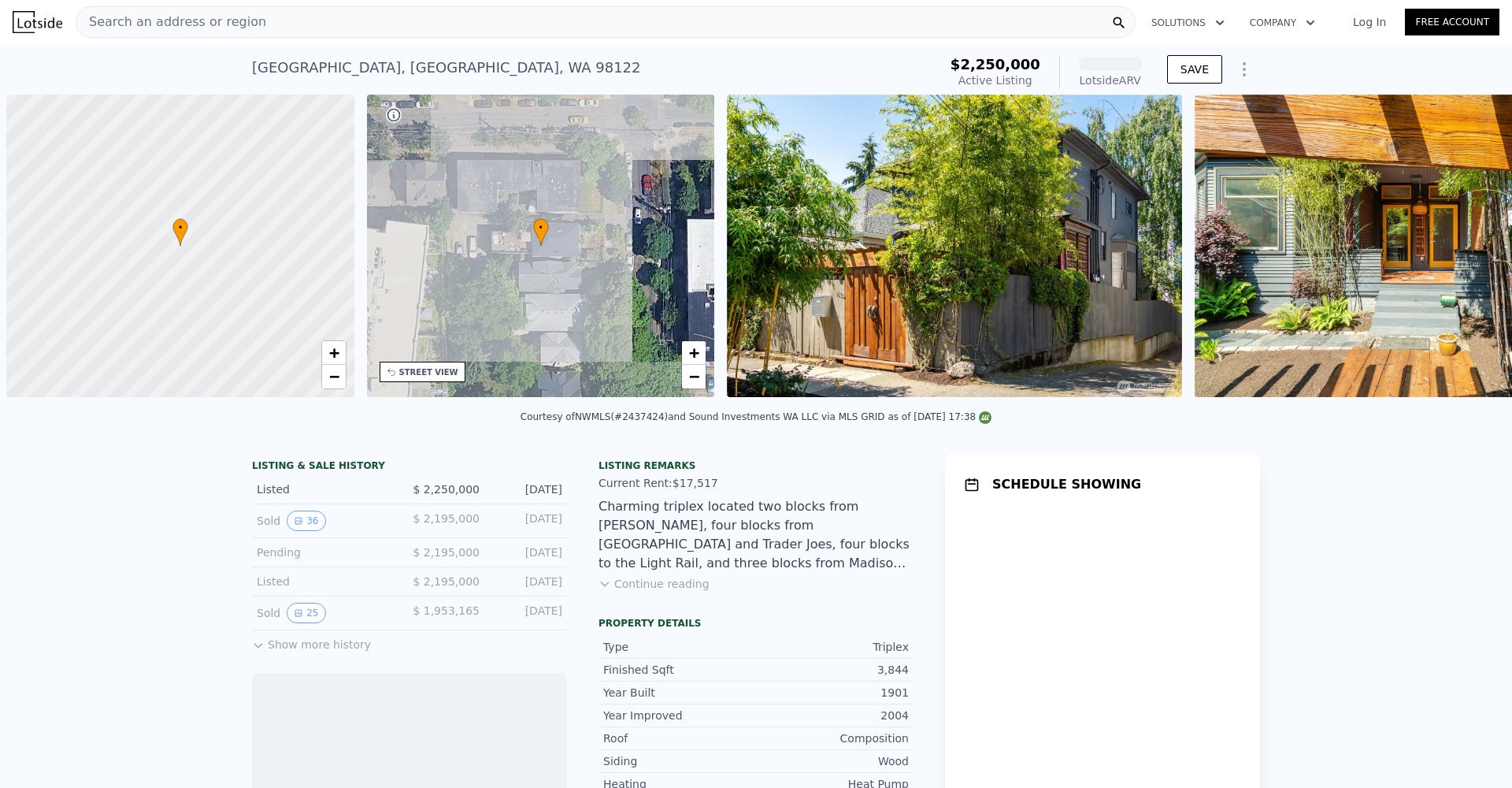
scroll to position [0, 6]
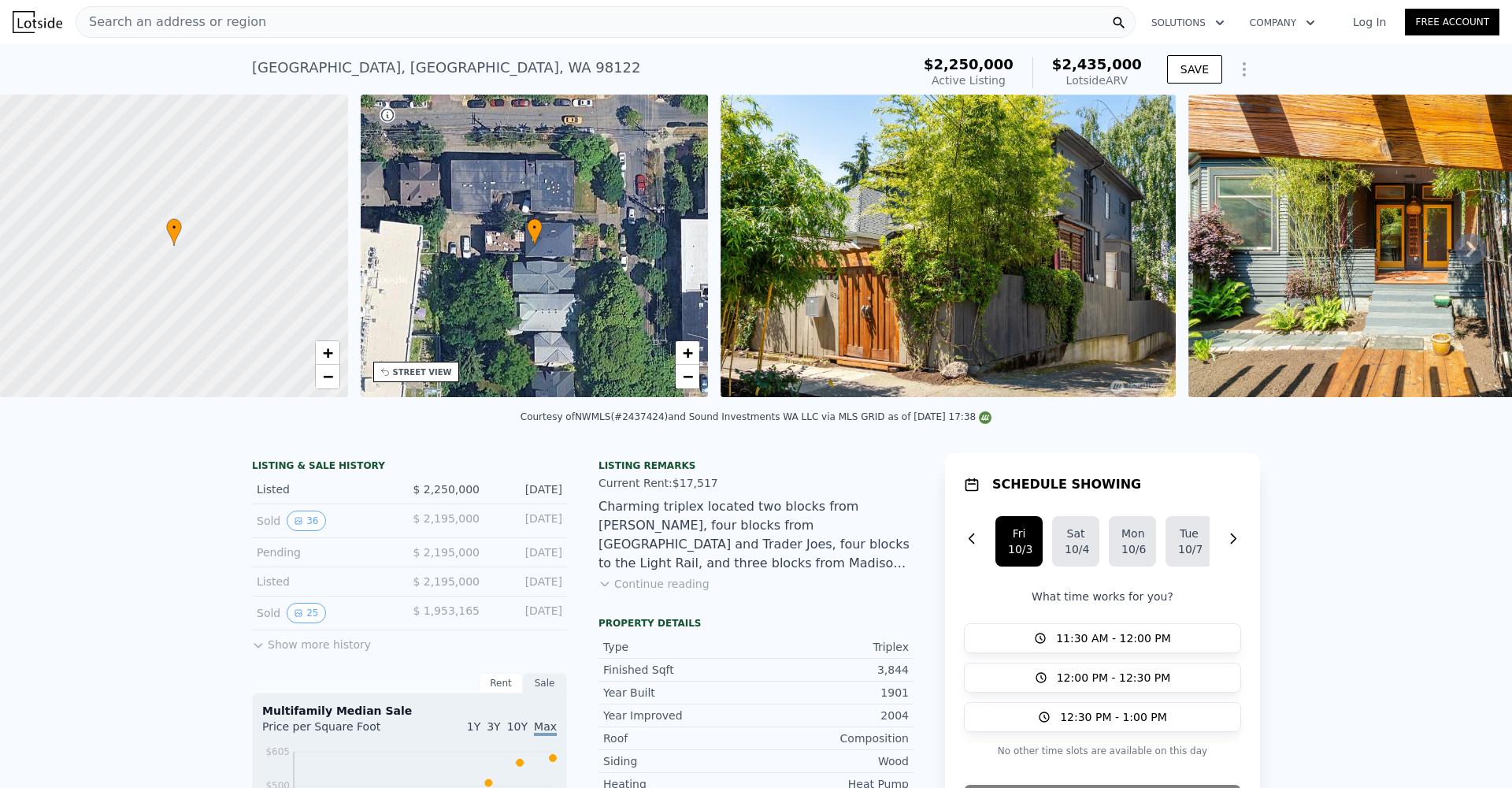
click at [652, 606] on div "Listing remarks Current Rent: $17,517 Charming triplex located two blocks from …" at bounding box center [756, 535] width 315 height 151
click at [651, 592] on button "Continue reading" at bounding box center [654, 584] width 111 height 16
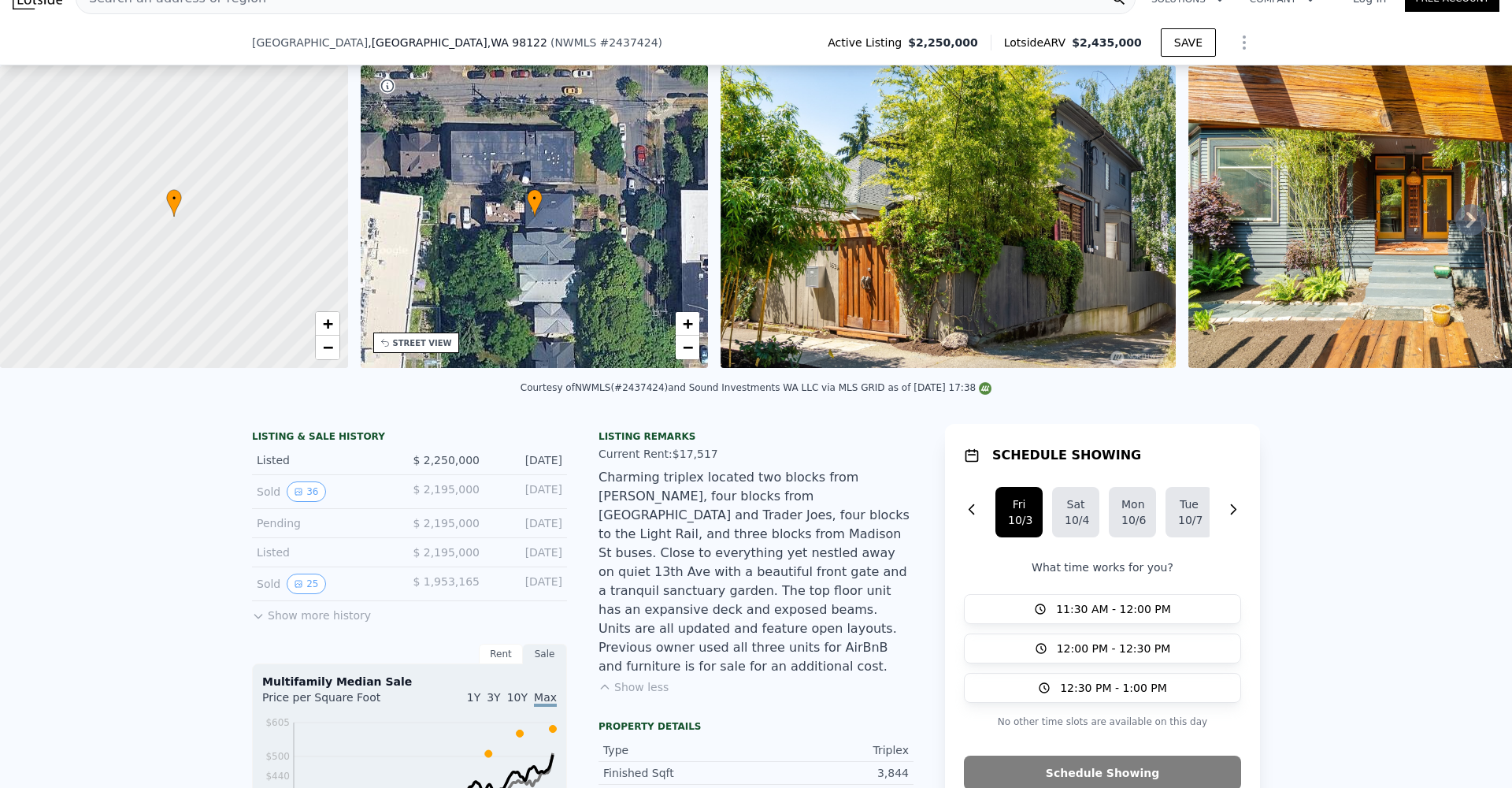
scroll to position [221, 0]
